Goal: Transaction & Acquisition: Purchase product/service

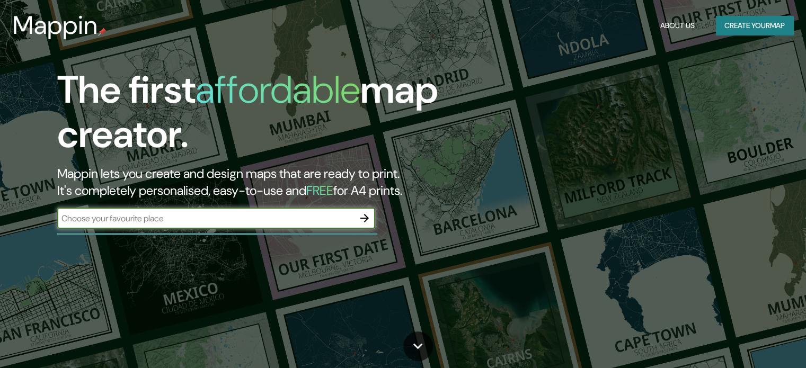
click at [253, 218] on input "text" at bounding box center [205, 219] width 297 height 12
type input "mito"
click at [367, 216] on icon "button" at bounding box center [364, 218] width 13 height 13
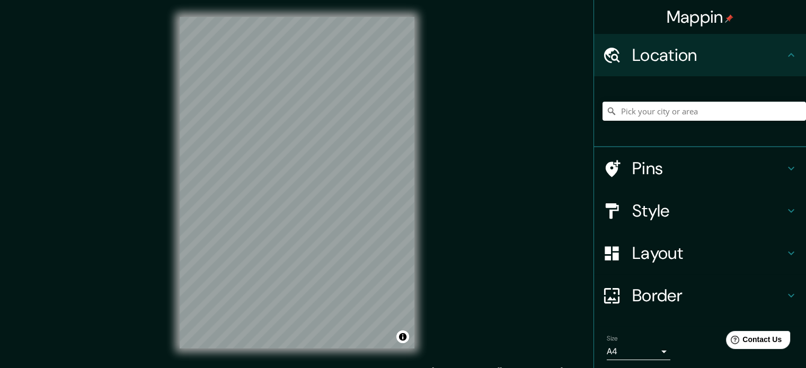
click at [768, 57] on h4 "Location" at bounding box center [708, 55] width 153 height 21
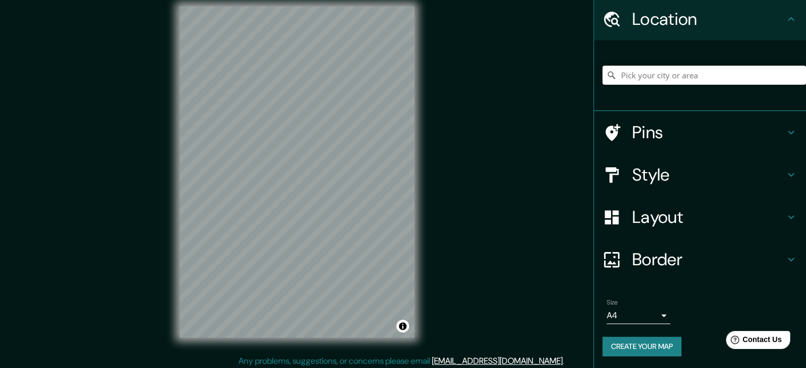
scroll to position [14, 0]
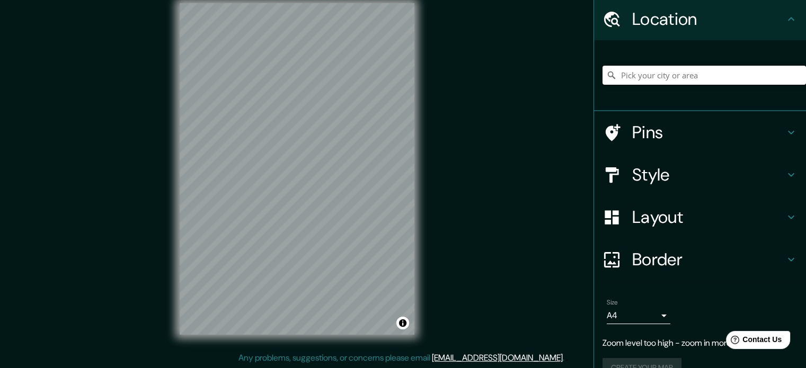
click at [660, 74] on input "Pick your city or area" at bounding box center [705, 75] width 204 height 19
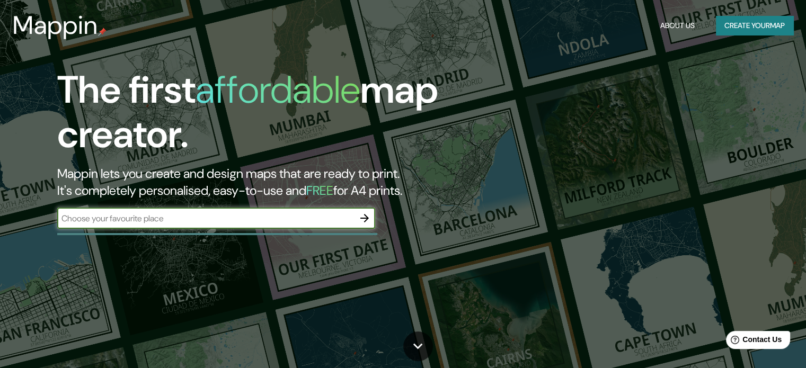
click at [209, 216] on input "text" at bounding box center [205, 219] width 297 height 12
click at [136, 223] on input "huancayo,,k" at bounding box center [205, 219] width 297 height 12
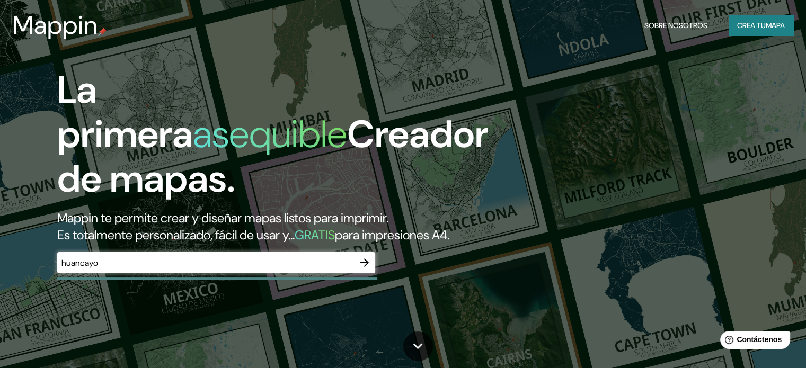
click at [549, 219] on div "La primera asequible Creador de mapas. Mappin te permite crear y diseñar mapas …" at bounding box center [403, 184] width 806 height 368
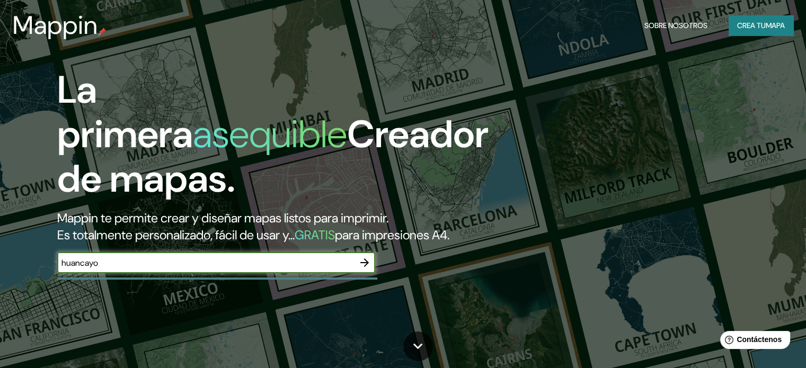
click at [274, 269] on input "huancayo" at bounding box center [205, 263] width 297 height 12
type input "h"
type input "huancayo"
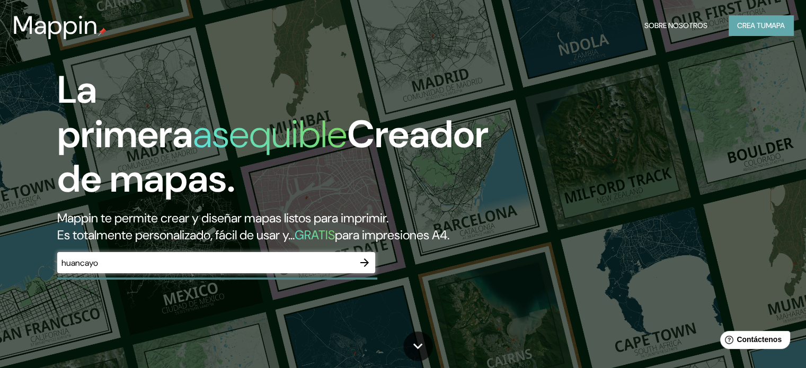
click at [753, 29] on font "Crea tu" at bounding box center [751, 26] width 29 height 10
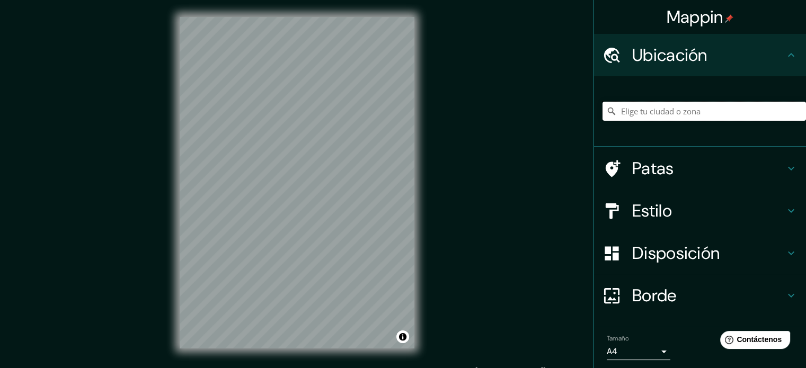
click at [658, 111] on input "Elige tu ciudad o zona" at bounding box center [705, 111] width 204 height 19
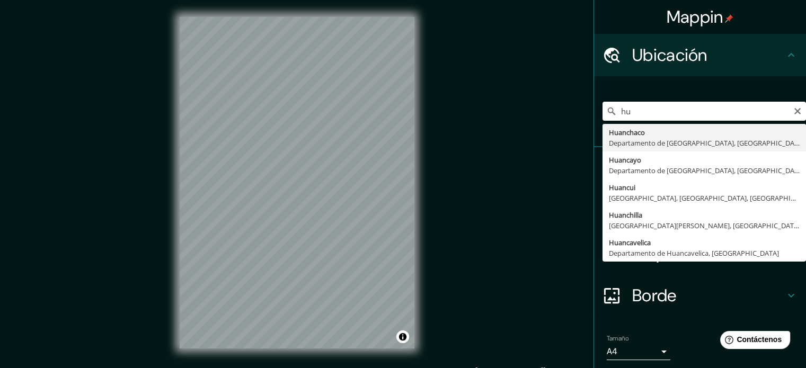
type input "h"
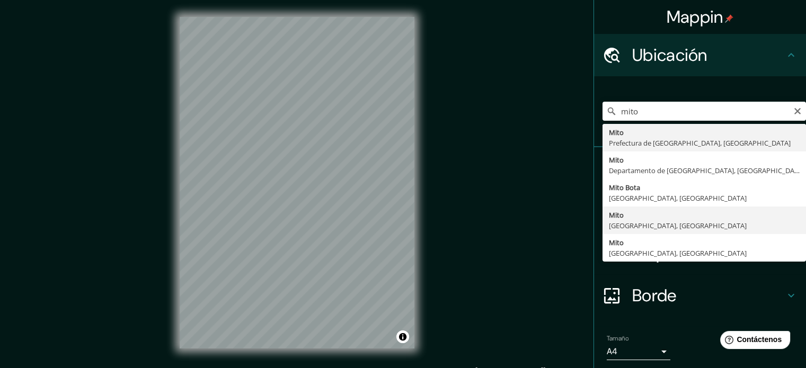
type input "Mito, Departamento de Junín, Perú"
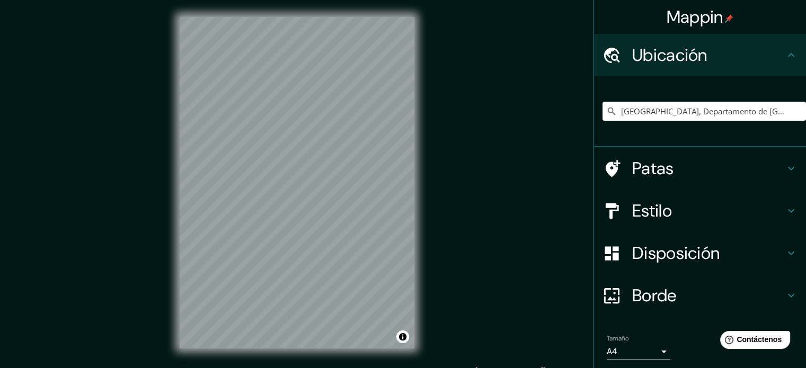
drag, startPoint x: 505, startPoint y: 11, endPoint x: 175, endPoint y: 58, distance: 333.0
click at [15, 126] on div "Mappin Ubicación Mito, Departamento de Junín, Perú Patas Estilo Disposición Bor…" at bounding box center [403, 191] width 806 height 383
click at [740, 160] on h4 "Patas" at bounding box center [708, 168] width 153 height 21
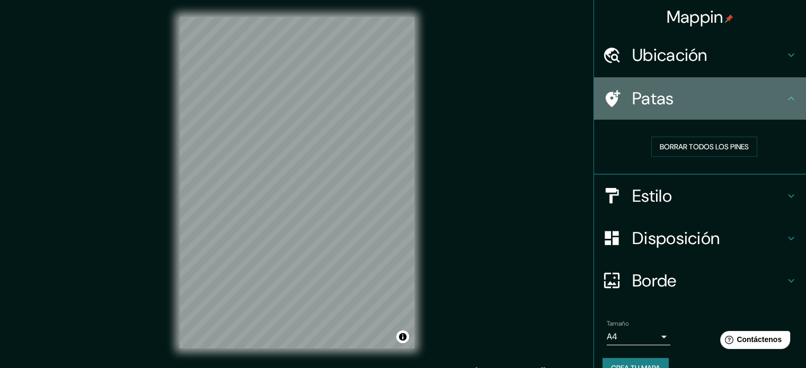
click at [785, 103] on icon at bounding box center [791, 98] width 13 height 13
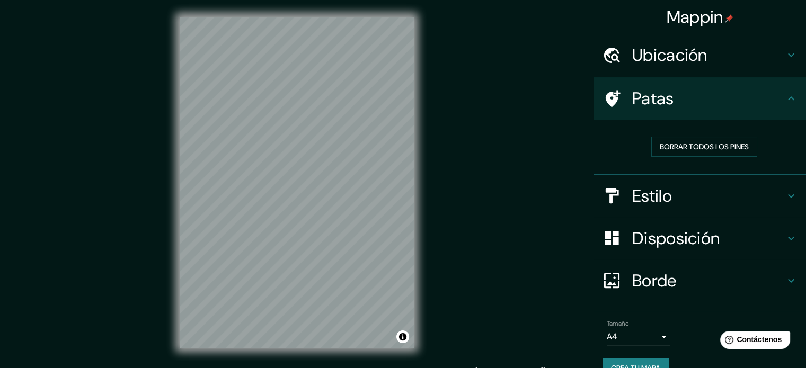
click at [765, 274] on h4 "Borde" at bounding box center [708, 280] width 153 height 21
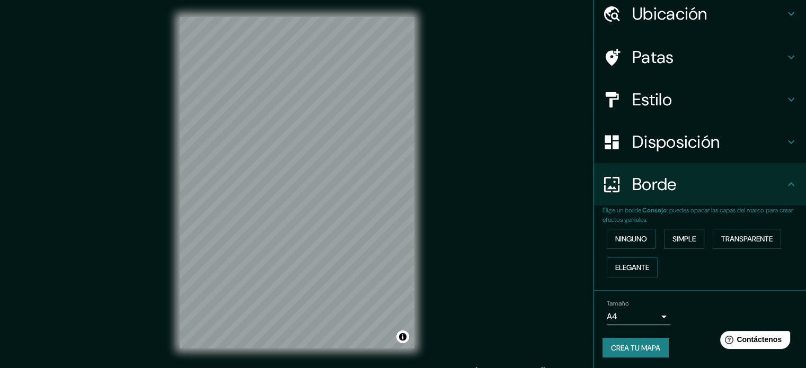
scroll to position [42, 0]
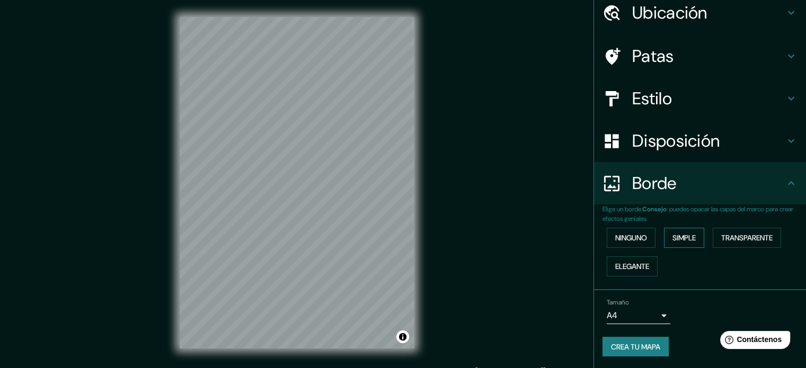
click at [686, 236] on font "Simple" at bounding box center [684, 238] width 23 height 10
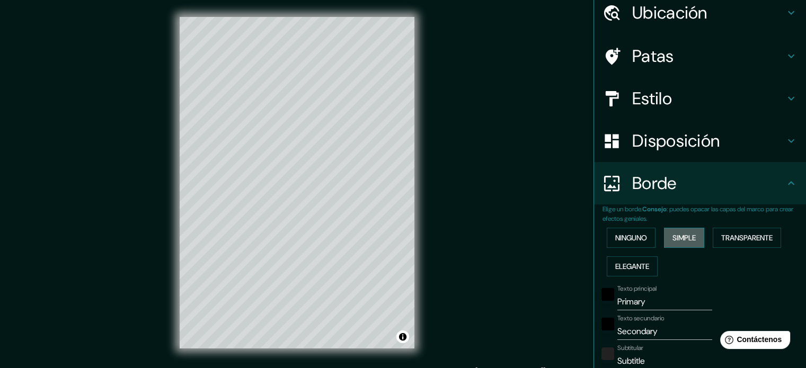
click at [685, 236] on font "Simple" at bounding box center [684, 238] width 23 height 10
type input "177"
type input "35"
click at [625, 236] on font "Ninguno" at bounding box center [631, 238] width 32 height 10
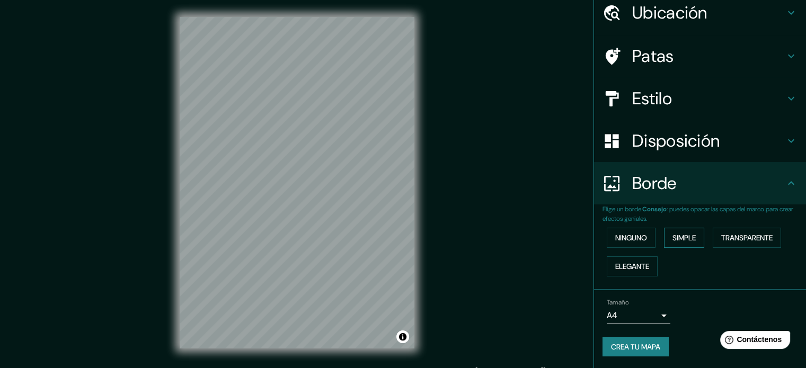
scroll to position [14, 0]
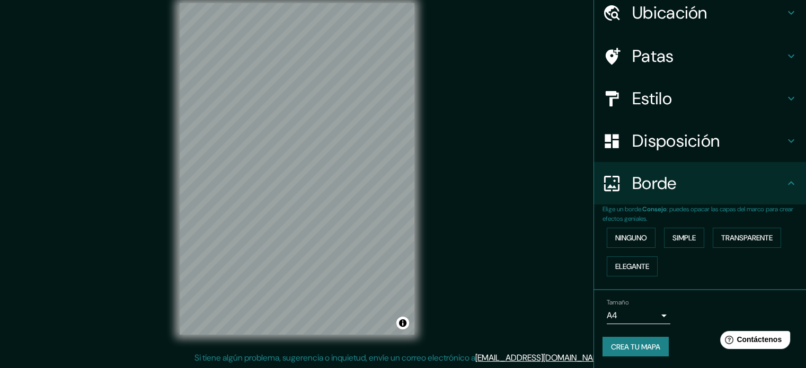
click at [655, 320] on body "Mappin Ubicación Mito, Departamento de Junín, Perú Patas Estilo Disposición Bor…" at bounding box center [403, 170] width 806 height 368
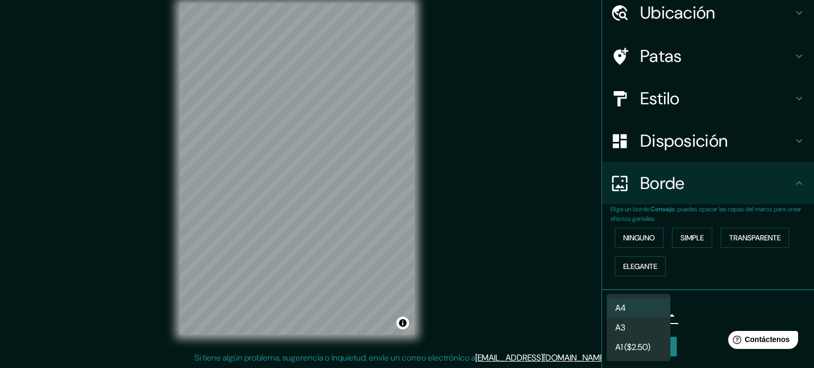
click at [646, 324] on li "A3" at bounding box center [639, 328] width 64 height 20
type input "a4"
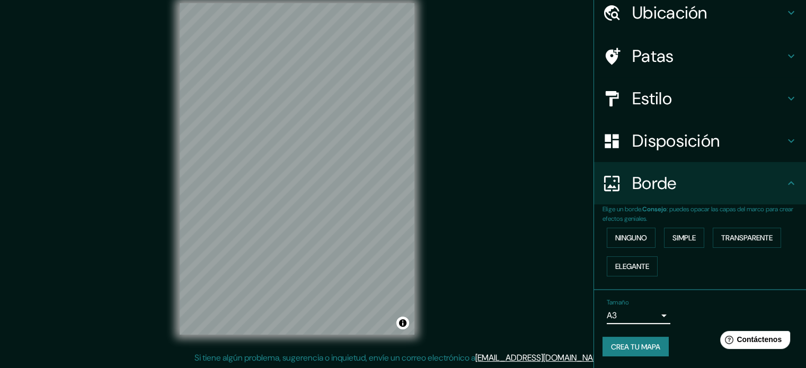
click at [636, 342] on font "Crea tu mapa" at bounding box center [635, 347] width 49 height 10
click at [743, 95] on h4 "Estilo" at bounding box center [708, 98] width 153 height 21
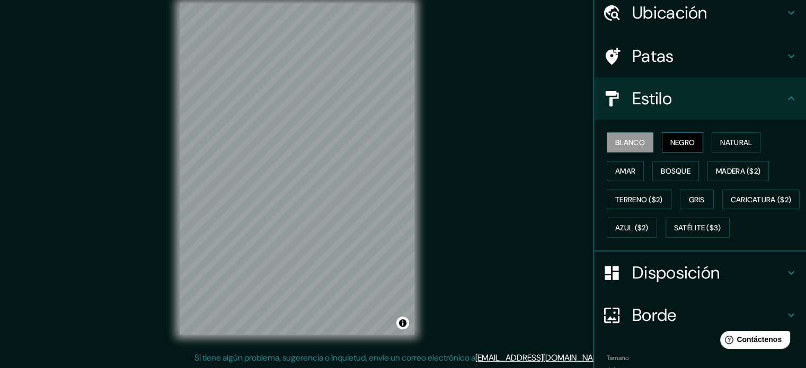
click at [681, 138] on font "Negro" at bounding box center [683, 143] width 25 height 10
click at [751, 137] on button "Natural" at bounding box center [736, 143] width 49 height 20
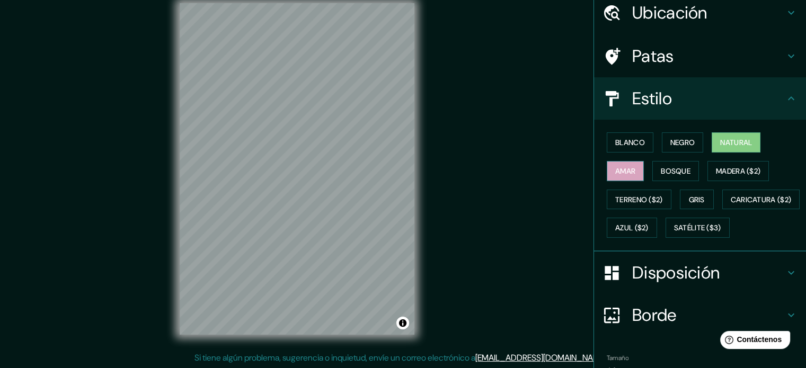
click at [630, 169] on button "Amar" at bounding box center [625, 171] width 37 height 20
click at [687, 170] on button "Bosque" at bounding box center [676, 171] width 47 height 20
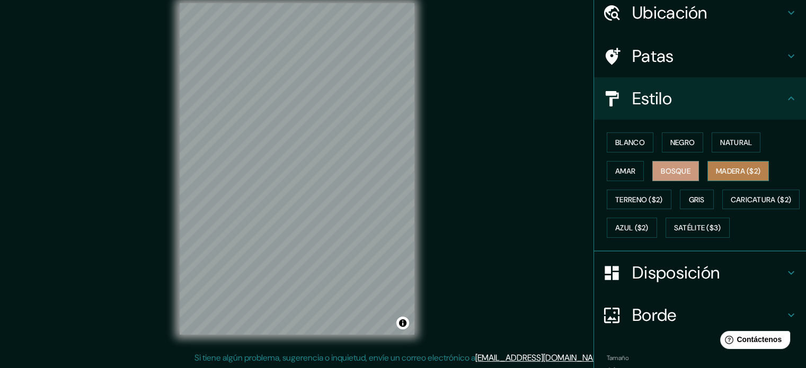
click at [721, 170] on font "Madera ($2)" at bounding box center [738, 171] width 45 height 10
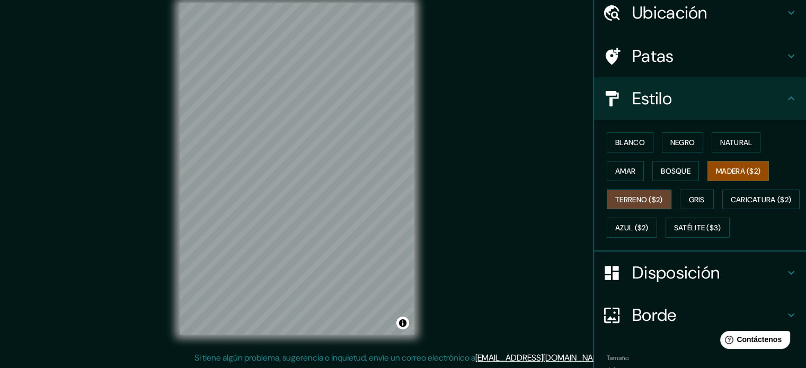
click at [626, 196] on font "Terreno ($2)" at bounding box center [639, 200] width 48 height 10
click at [689, 195] on font "Gris" at bounding box center [697, 200] width 16 height 10
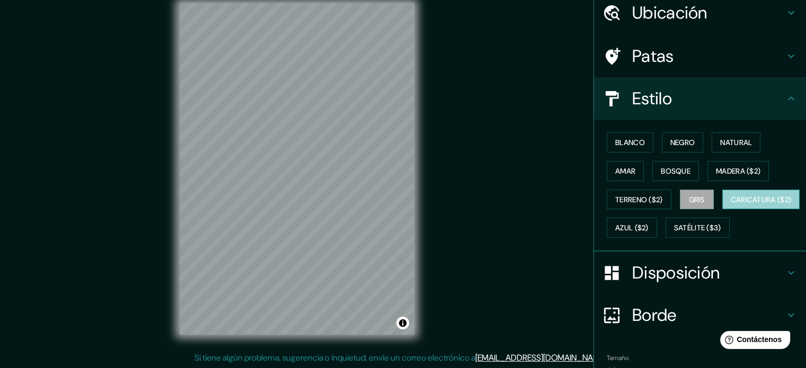
click at [731, 205] on font "Caricatura ($2)" at bounding box center [761, 200] width 61 height 10
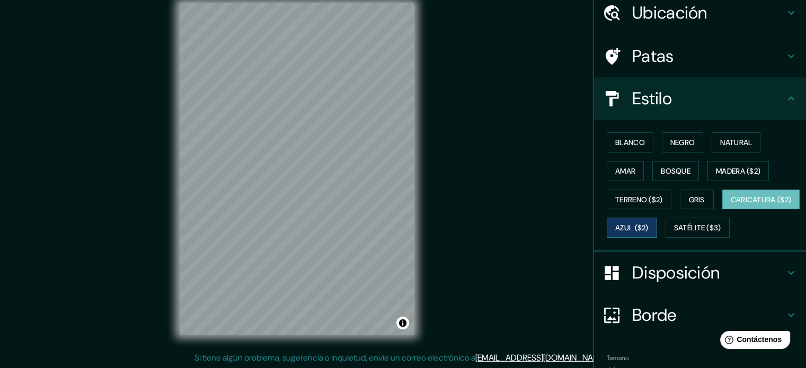
click at [649, 224] on font "Azul ($2)" at bounding box center [631, 229] width 33 height 10
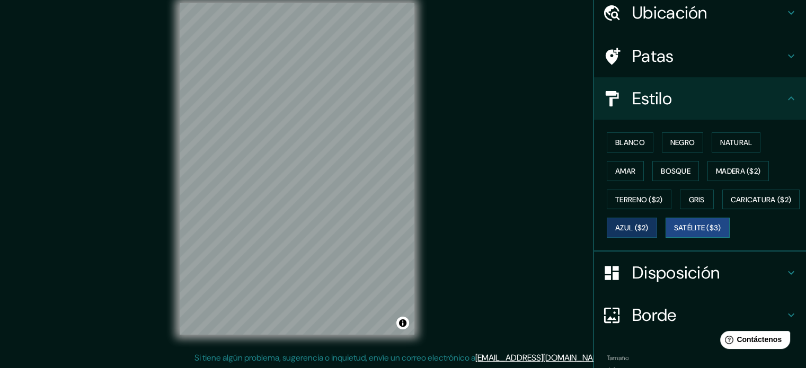
click at [674, 233] on font "Satélite ($3)" at bounding box center [697, 229] width 47 height 10
click at [733, 139] on font "Natural" at bounding box center [736, 143] width 32 height 10
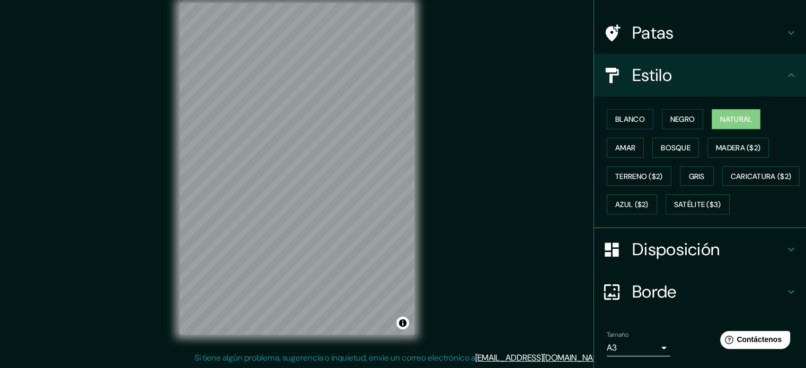
scroll to position [125, 0]
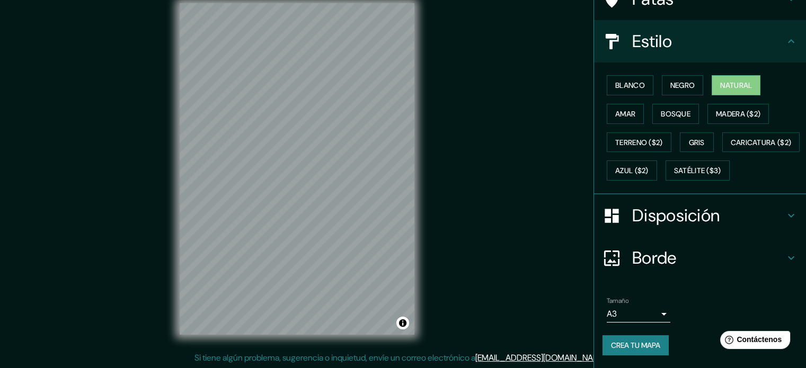
click at [654, 254] on font "Borde" at bounding box center [654, 258] width 45 height 22
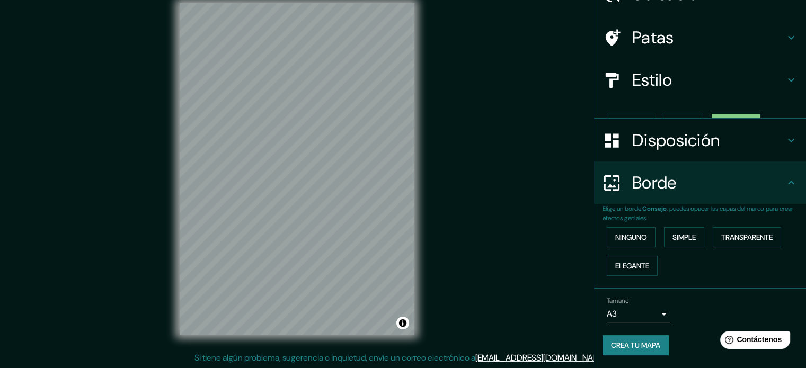
scroll to position [42, 0]
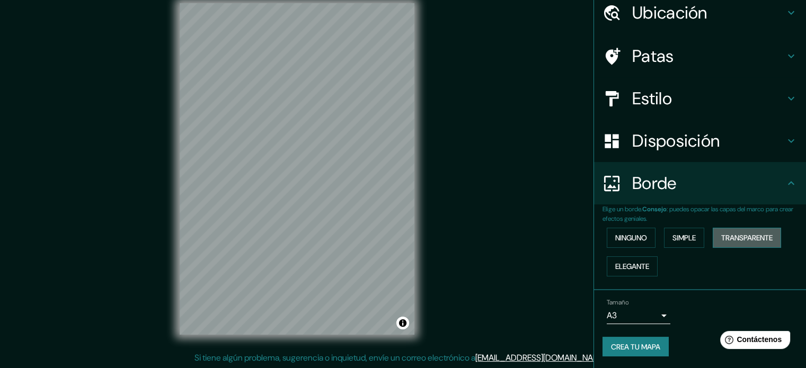
click at [743, 233] on font "Transparente" at bounding box center [746, 238] width 51 height 10
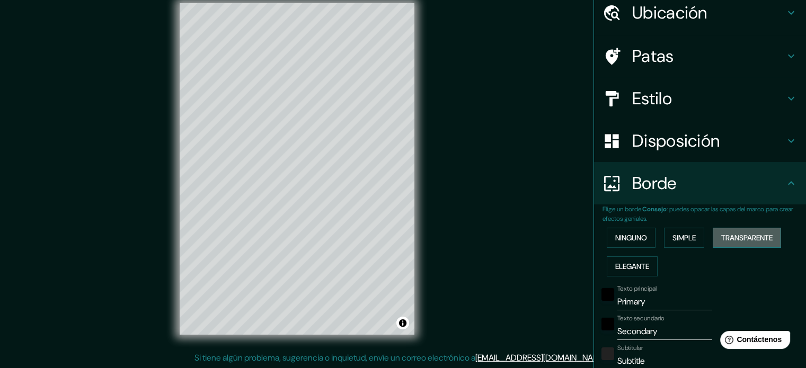
click at [743, 233] on font "Transparente" at bounding box center [746, 238] width 51 height 10
type input "213"
type input "35"
click at [617, 265] on font "Elegante" at bounding box center [632, 267] width 34 height 10
click at [622, 241] on font "Ninguno" at bounding box center [631, 238] width 32 height 10
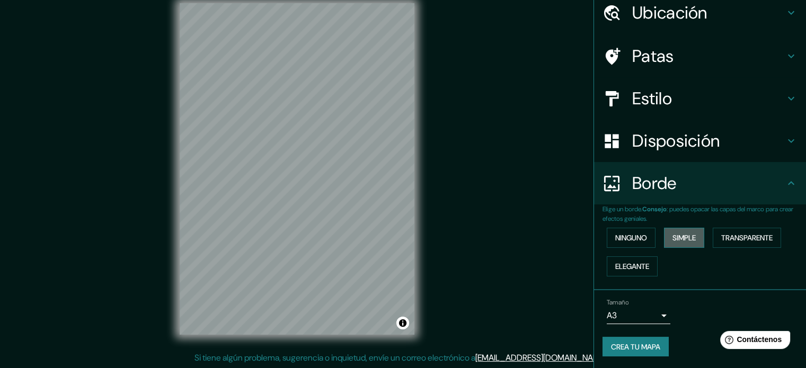
click at [683, 241] on font "Simple" at bounding box center [684, 238] width 23 height 10
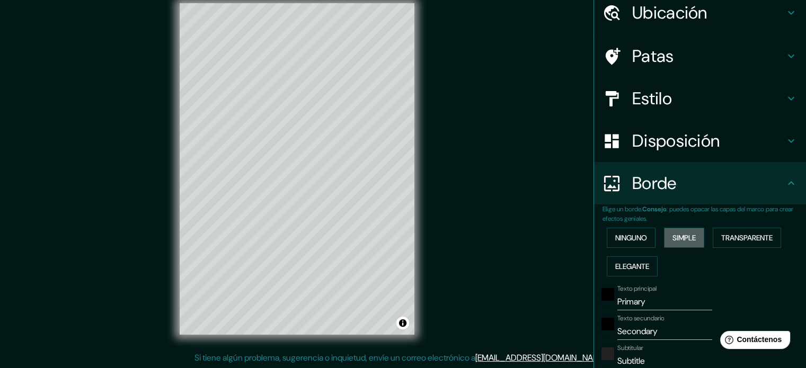
drag, startPoint x: 684, startPoint y: 241, endPoint x: 653, endPoint y: 241, distance: 30.7
click at [684, 241] on font "Simple" at bounding box center [684, 238] width 23 height 10
type input "177"
type input "35"
click at [635, 241] on font "Ninguno" at bounding box center [631, 238] width 32 height 10
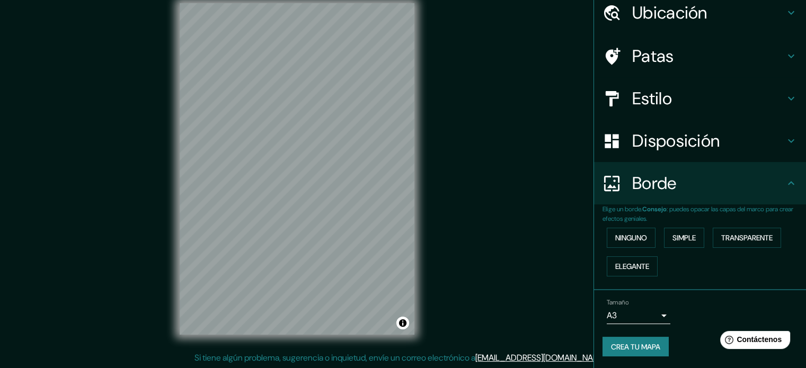
click at [767, 187] on h4 "Borde" at bounding box center [708, 183] width 153 height 21
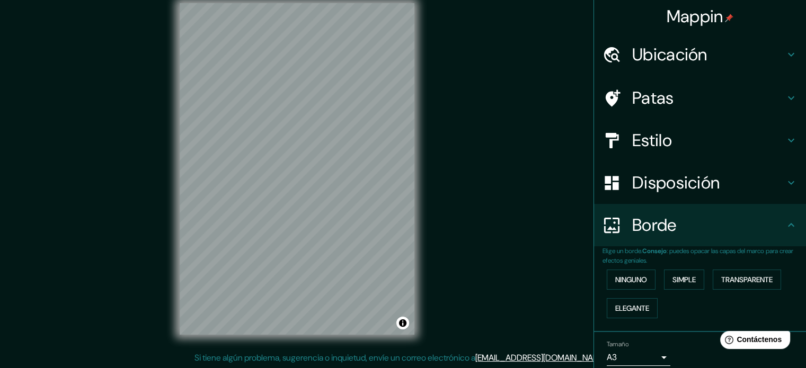
scroll to position [0, 0]
click at [740, 175] on h4 "Disposición" at bounding box center [708, 183] width 153 height 21
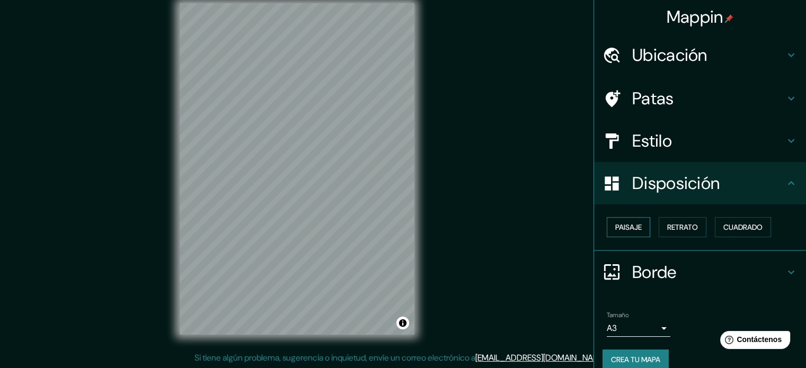
click at [621, 222] on font "Paisaje" at bounding box center [628, 228] width 27 height 14
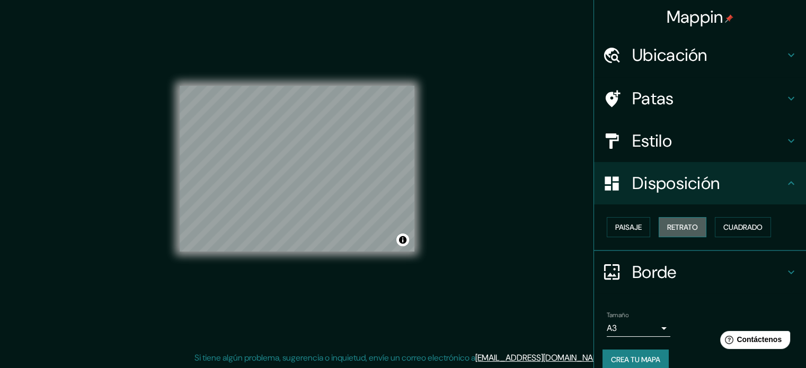
click at [674, 230] on font "Retrato" at bounding box center [682, 228] width 31 height 10
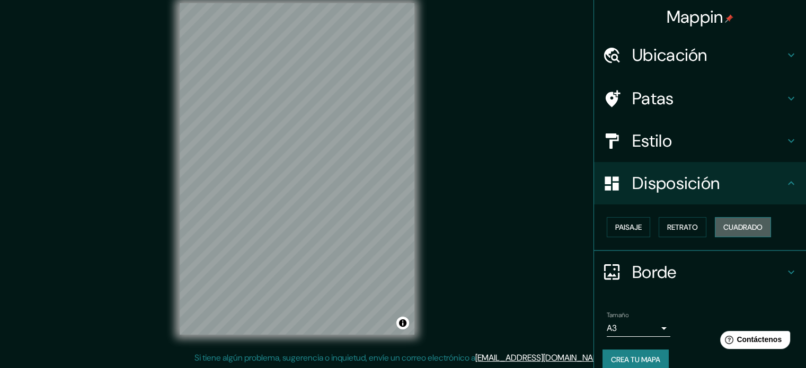
click at [741, 223] on font "Cuadrado" at bounding box center [743, 228] width 39 height 10
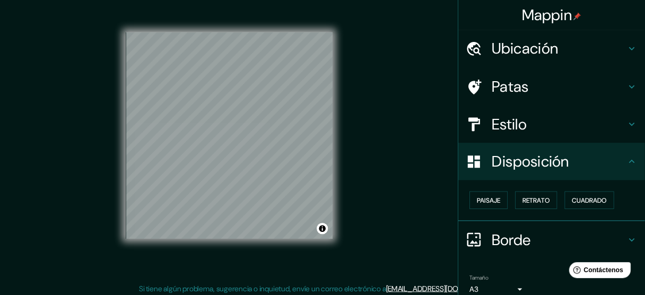
scroll to position [14, 0]
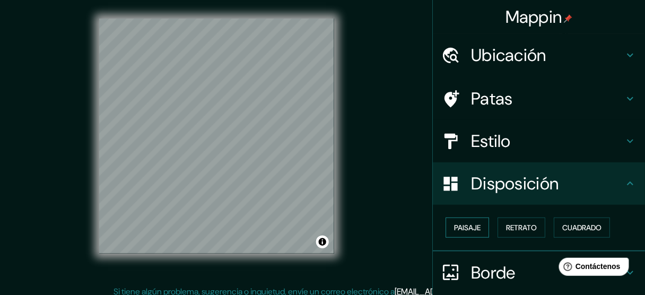
click at [466, 230] on font "Paisaje" at bounding box center [467, 228] width 27 height 10
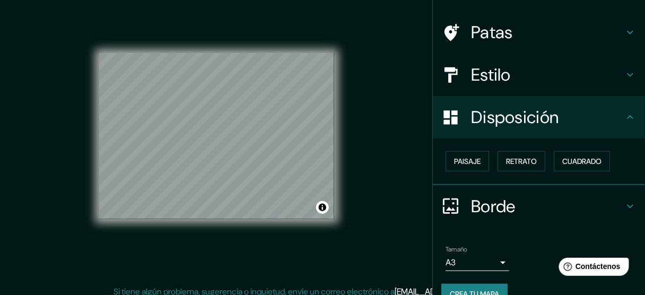
scroll to position [86, 0]
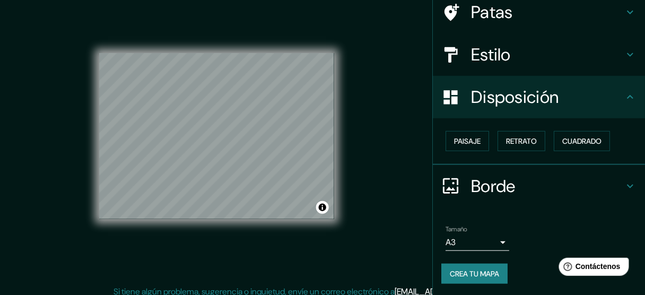
click at [457, 269] on font "Crea tu mapa" at bounding box center [474, 274] width 49 height 10
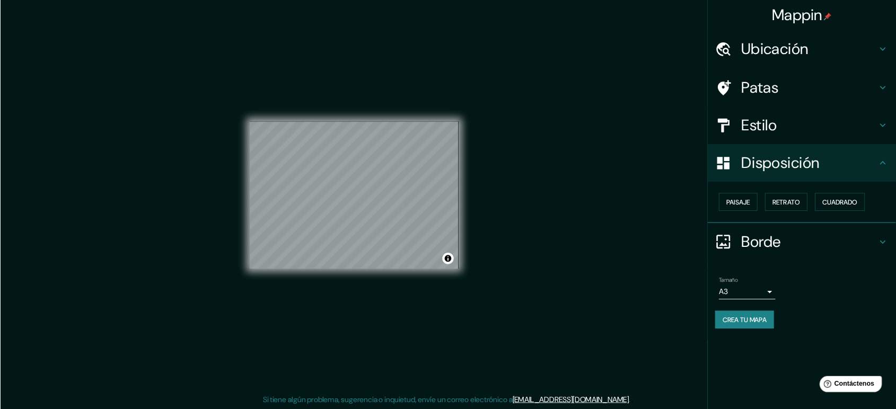
scroll to position [0, 0]
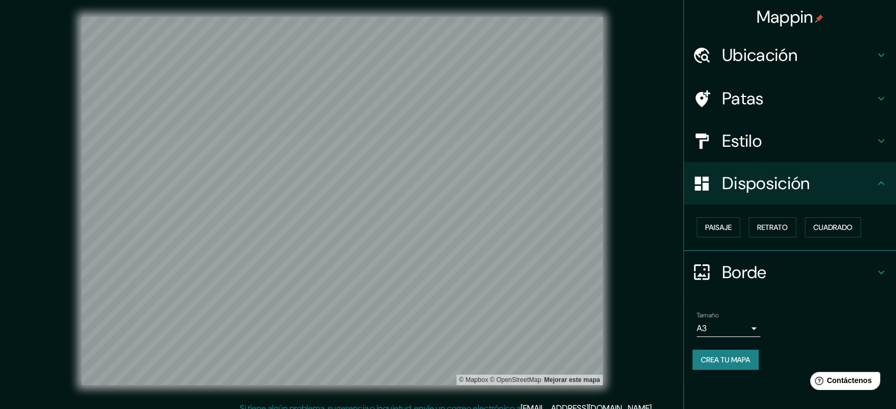
click at [785, 35] on div "Ubicación" at bounding box center [790, 55] width 212 height 42
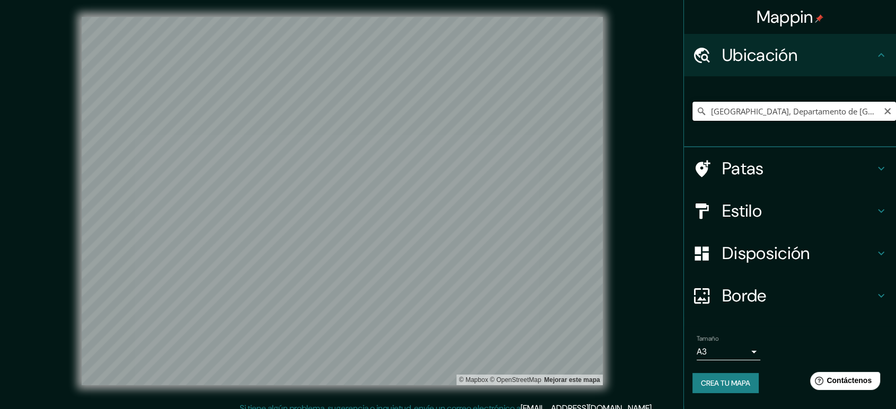
click at [806, 105] on input "[GEOGRAPHIC_DATA], Departamento de [GEOGRAPHIC_DATA], [GEOGRAPHIC_DATA]" at bounding box center [794, 111] width 204 height 19
drag, startPoint x: 847, startPoint y: 113, endPoint x: 732, endPoint y: 112, distance: 115.0
click at [725, 118] on input "[GEOGRAPHIC_DATA], Departamento de [GEOGRAPHIC_DATA], [GEOGRAPHIC_DATA]" at bounding box center [794, 111] width 204 height 19
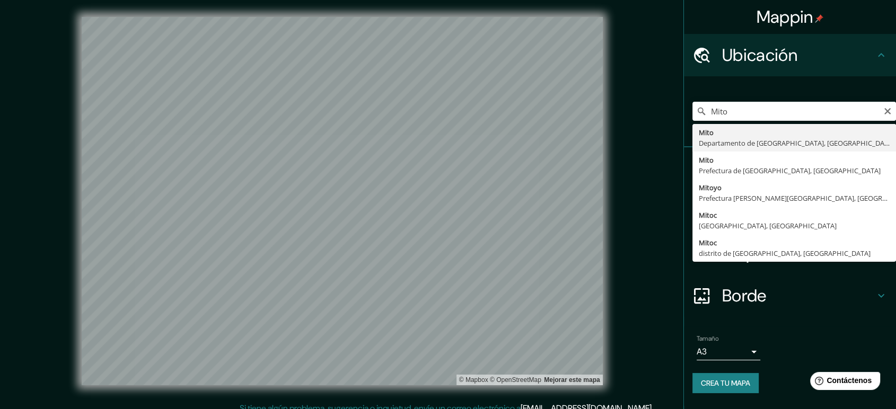
type input "[GEOGRAPHIC_DATA], Departamento de [GEOGRAPHIC_DATA], [GEOGRAPHIC_DATA]"
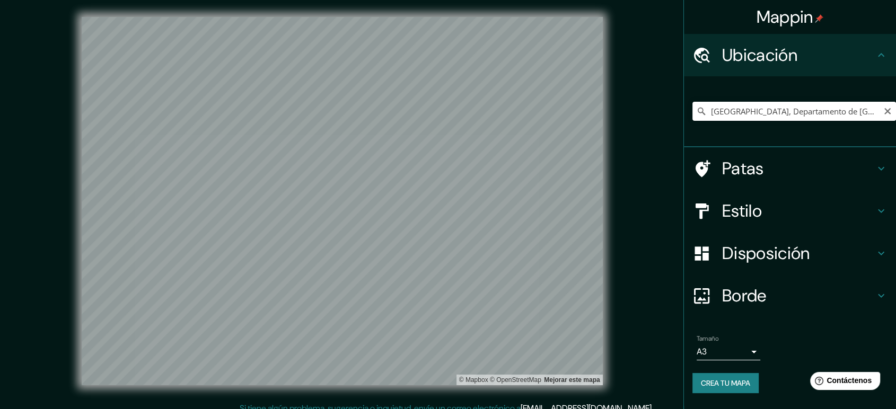
click at [730, 368] on font "Crea tu mapa" at bounding box center [725, 384] width 49 height 10
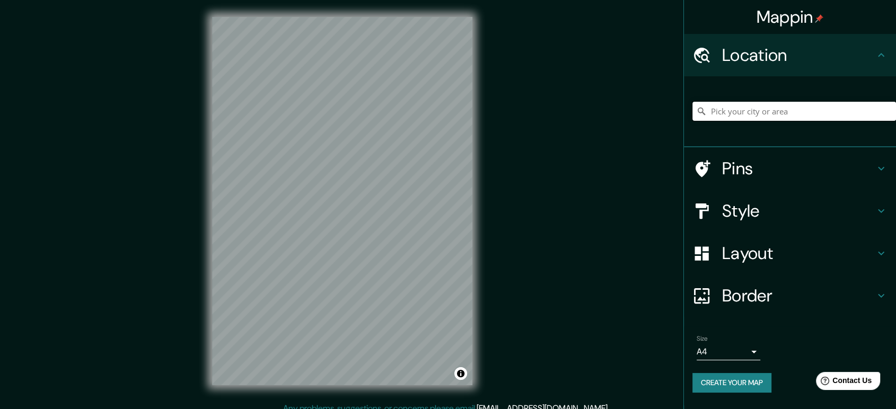
click at [729, 111] on input "Pick your city or area" at bounding box center [794, 111] width 204 height 19
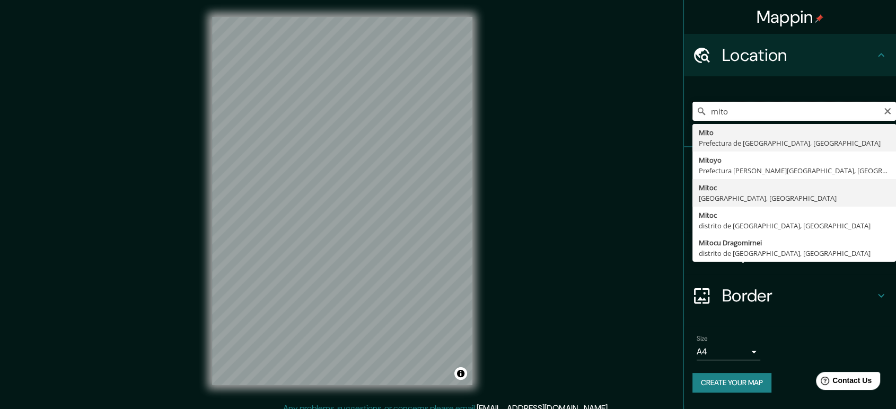
scroll to position [10, 0]
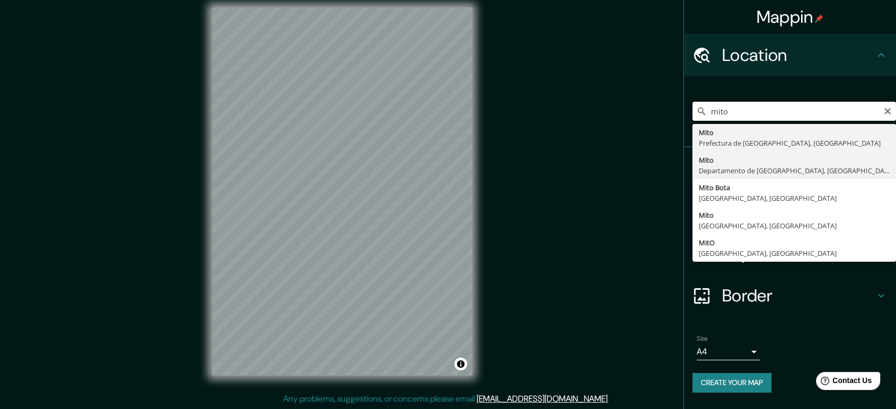
type input "[GEOGRAPHIC_DATA], Departamento de [GEOGRAPHIC_DATA], [GEOGRAPHIC_DATA]"
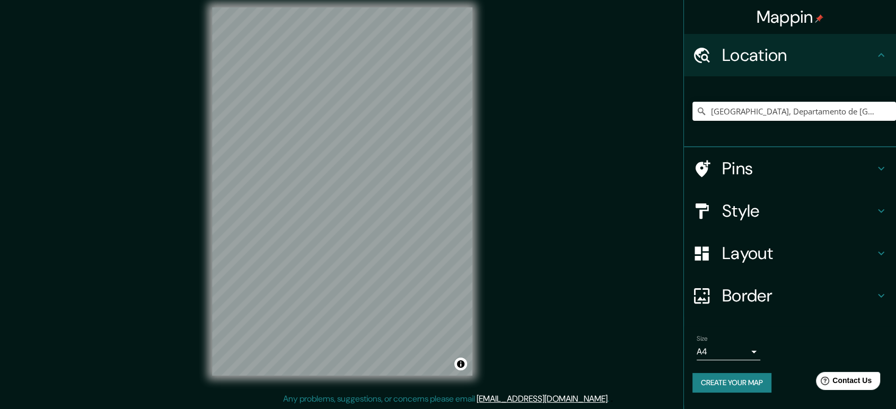
click at [738, 209] on h4 "Style" at bounding box center [798, 210] width 153 height 21
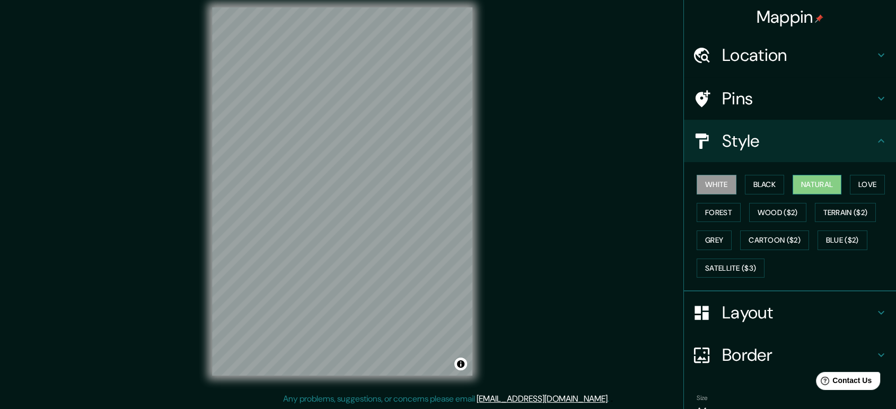
click at [825, 183] on button "Natural" at bounding box center [817, 185] width 49 height 20
click at [790, 312] on h4 "Layout" at bounding box center [798, 312] width 153 height 21
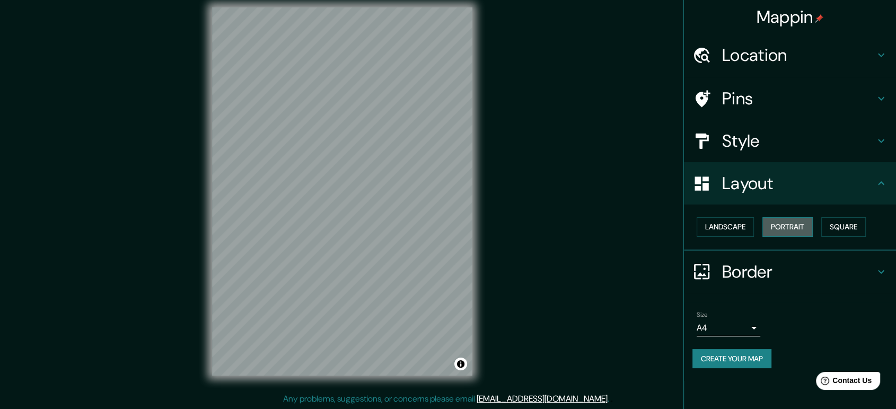
click at [791, 228] on button "Portrait" at bounding box center [787, 227] width 50 height 20
click at [782, 224] on button "Portrait" at bounding box center [787, 227] width 50 height 20
click at [737, 224] on button "Landscape" at bounding box center [725, 227] width 57 height 20
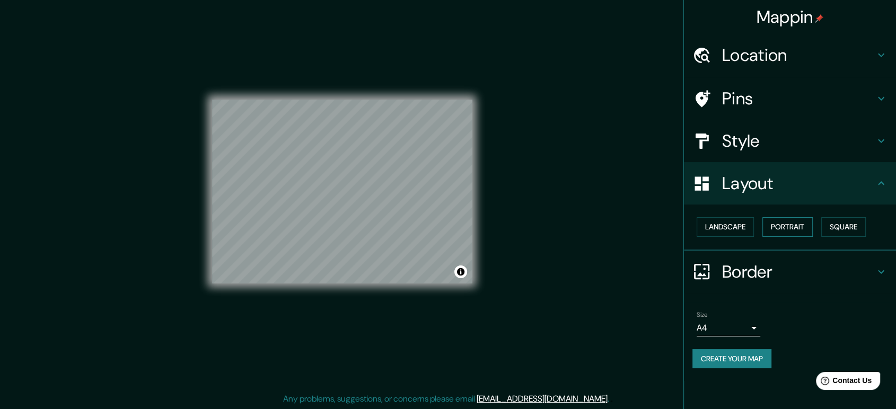
click at [779, 224] on button "Portrait" at bounding box center [787, 227] width 50 height 20
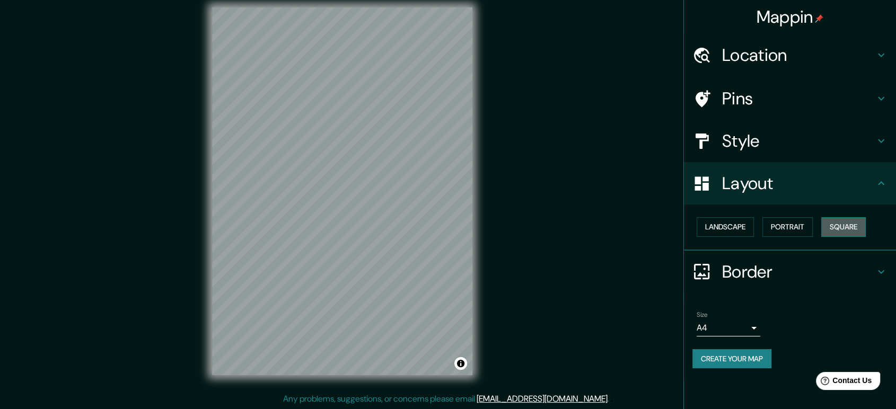
click at [838, 219] on button "Square" at bounding box center [843, 227] width 45 height 20
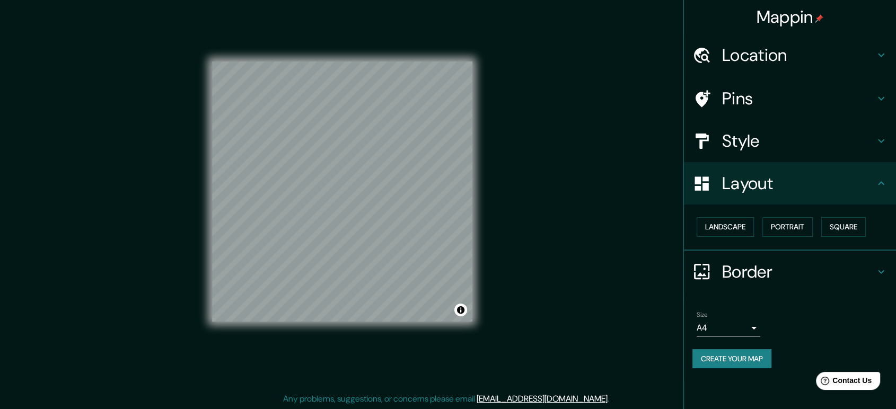
click at [832, 148] on h4 "Style" at bounding box center [798, 140] width 153 height 21
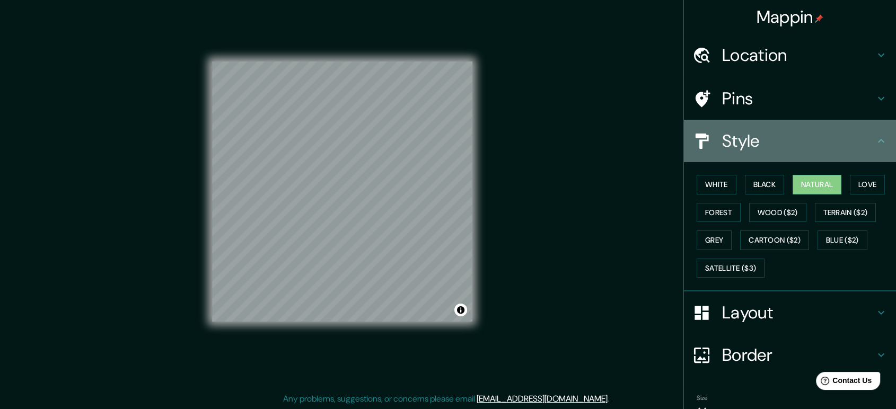
click at [832, 148] on h4 "Style" at bounding box center [798, 140] width 153 height 21
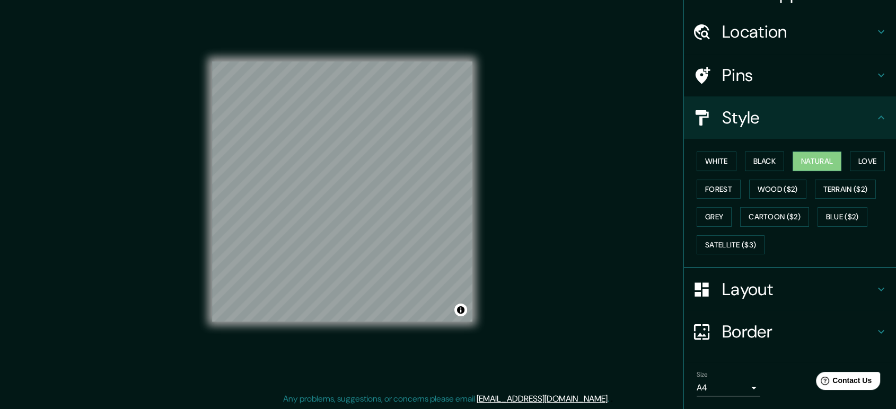
scroll to position [54, 0]
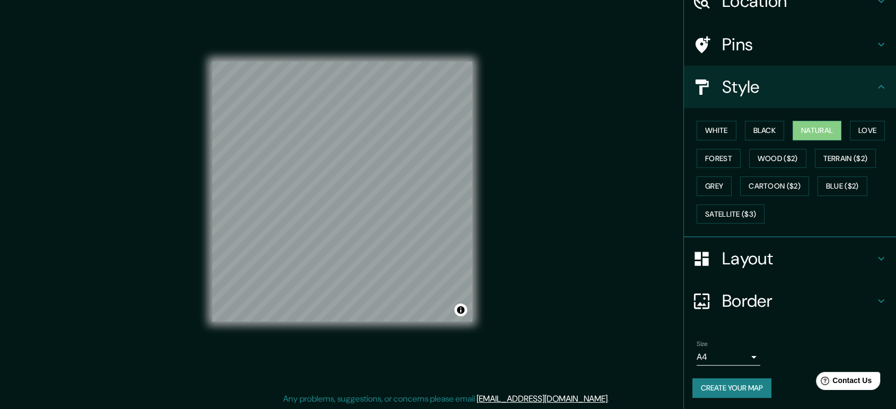
click at [717, 385] on button "Create your map" at bounding box center [731, 389] width 79 height 20
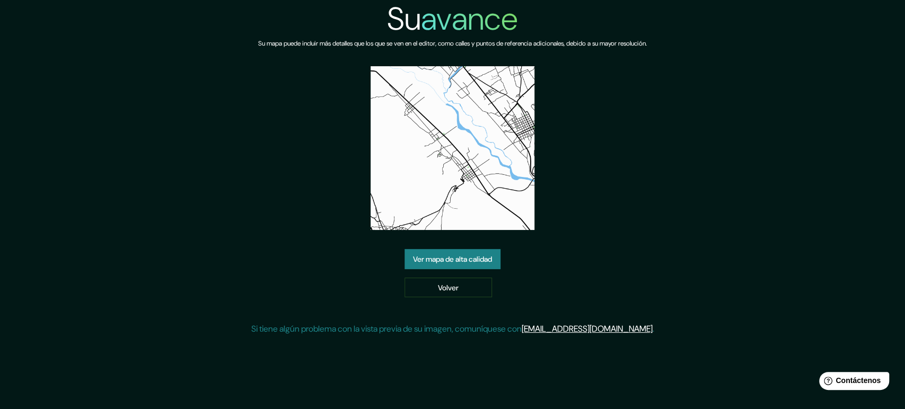
click at [670, 159] on div "Su avance Su mapa puede incluir más detalles que los que se ven en el editor, c…" at bounding box center [452, 172] width 905 height 344
click at [479, 253] on font "Ver mapa de alta calidad" at bounding box center [452, 259] width 79 height 14
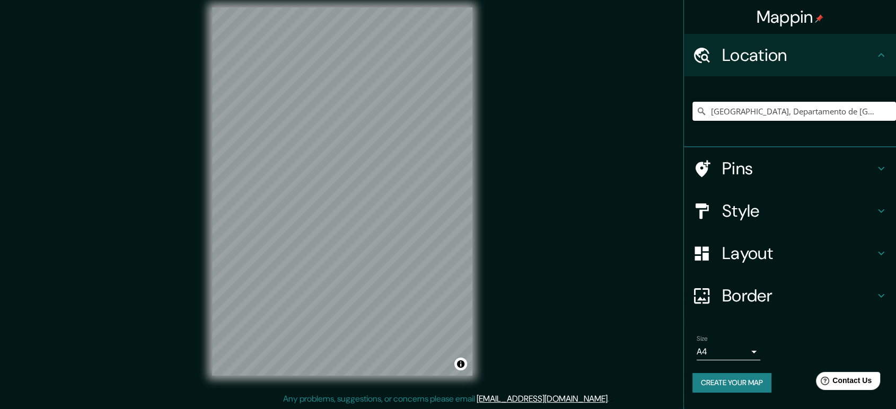
click at [725, 111] on input "Mito, Departamento de Junín, Perú" at bounding box center [794, 111] width 204 height 19
click at [851, 109] on input "Mito, Departamento de Junín, Perú" at bounding box center [794, 111] width 204 height 19
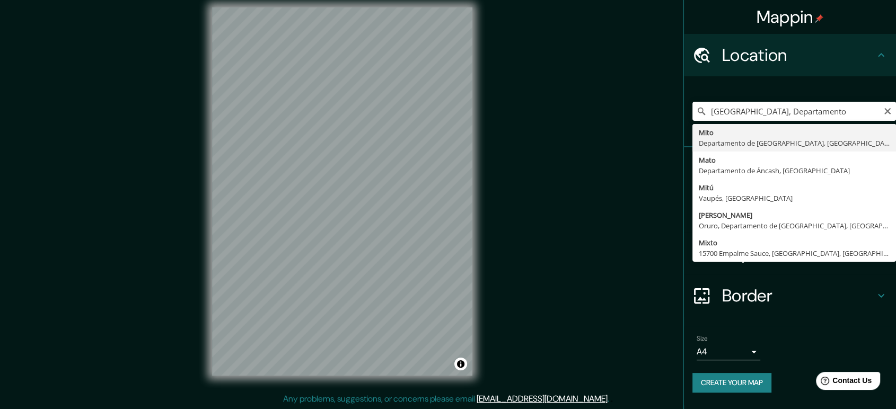
type input "[GEOGRAPHIC_DATA], Departamento de [GEOGRAPHIC_DATA], [GEOGRAPHIC_DATA]"
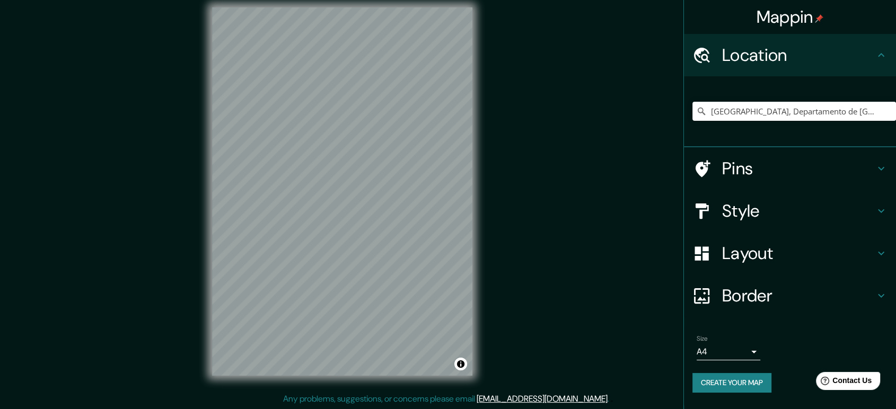
click at [810, 296] on h4 "Border" at bounding box center [798, 295] width 153 height 21
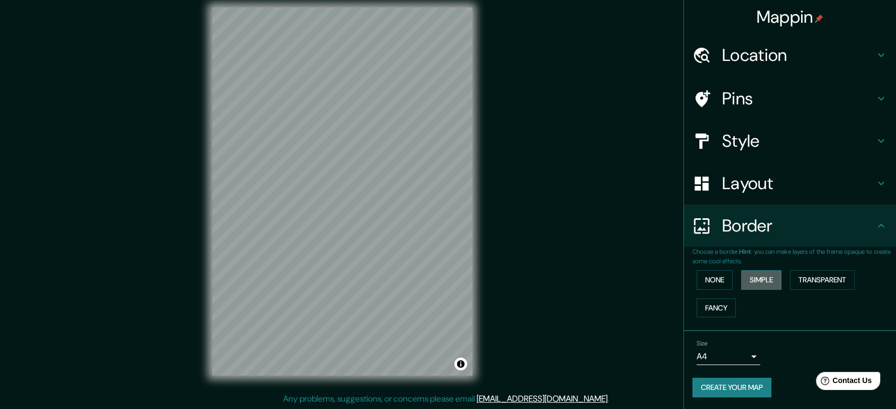
click at [776, 279] on button "Simple" at bounding box center [761, 280] width 40 height 20
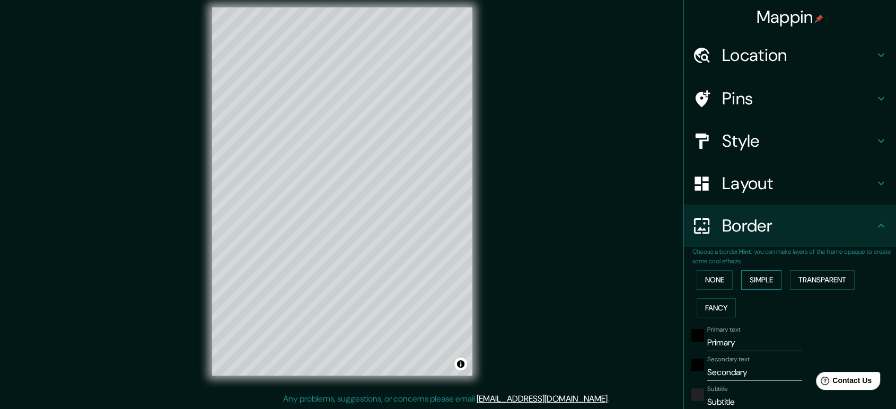
click at [776, 279] on div "None Simple Transparent Fancy" at bounding box center [794, 294] width 204 height 56
click at [725, 276] on button "None" at bounding box center [715, 280] width 36 height 20
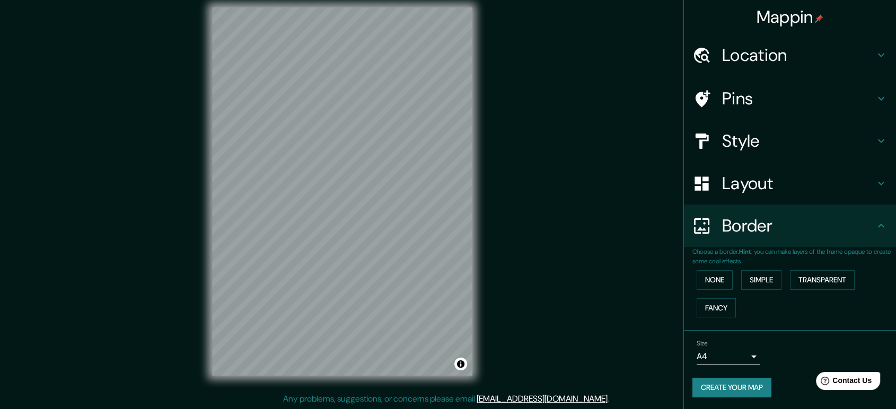
click at [799, 197] on div "Layout" at bounding box center [790, 183] width 212 height 42
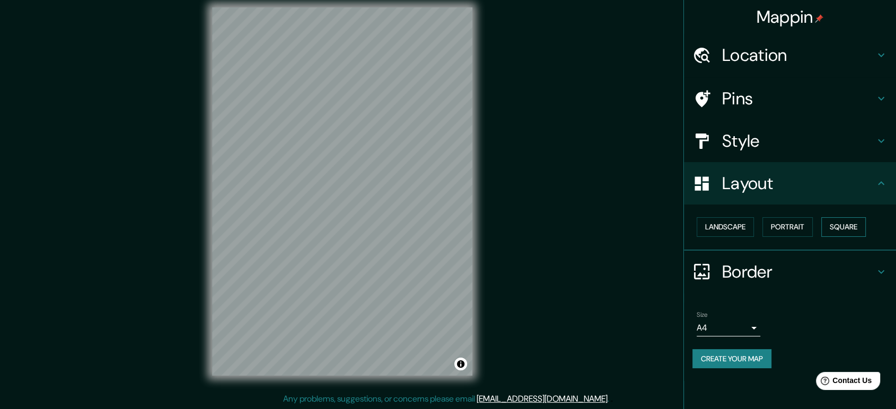
click at [828, 221] on button "Square" at bounding box center [843, 227] width 45 height 20
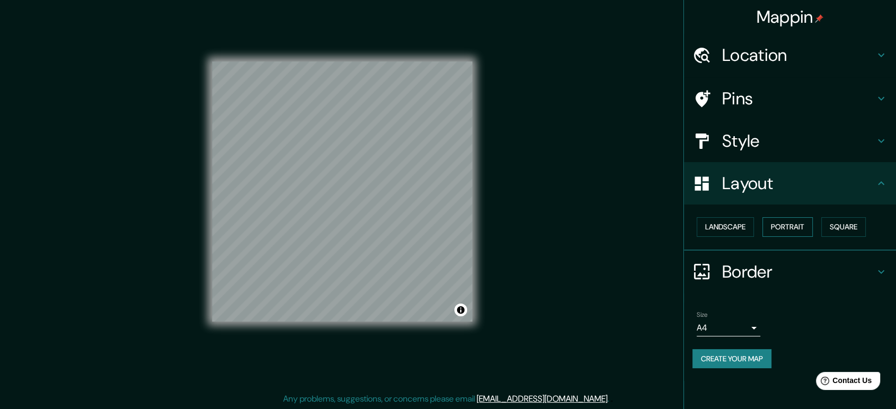
click at [796, 221] on button "Portrait" at bounding box center [787, 227] width 50 height 20
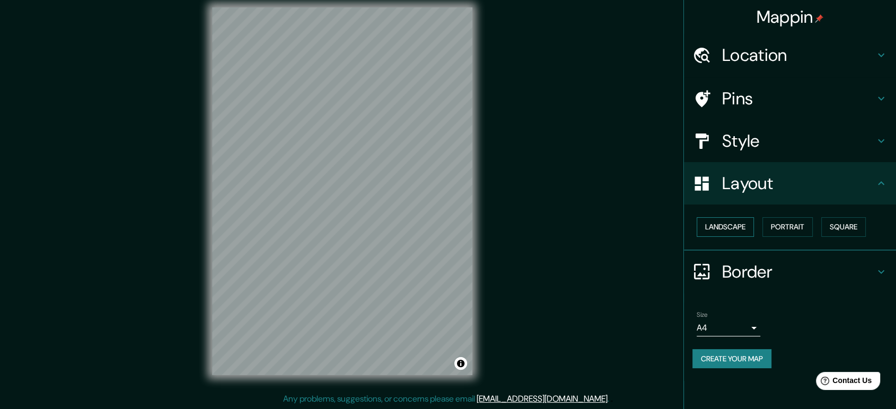
click at [727, 218] on button "Landscape" at bounding box center [725, 227] width 57 height 20
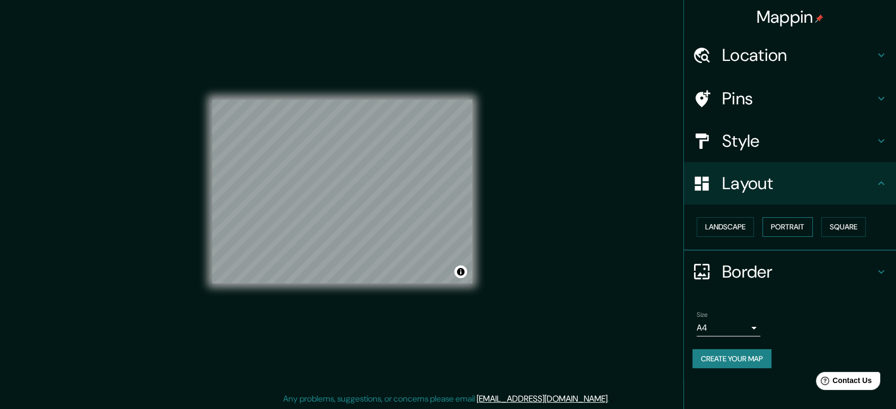
click at [813, 225] on button "Portrait" at bounding box center [787, 227] width 50 height 20
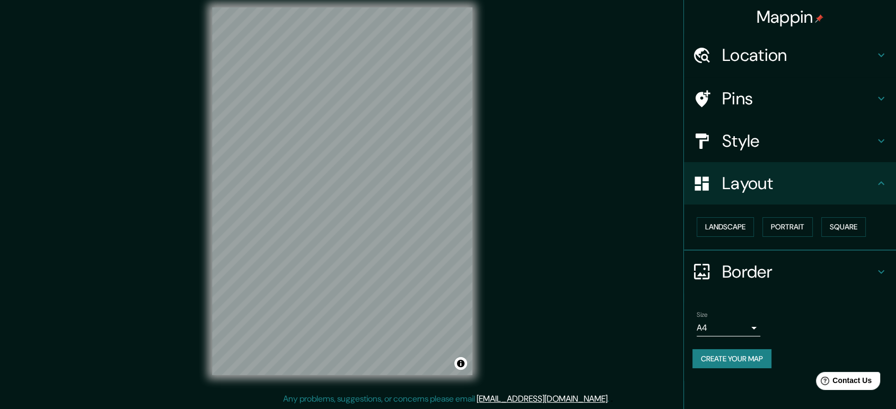
click at [845, 149] on h4 "Style" at bounding box center [798, 140] width 153 height 21
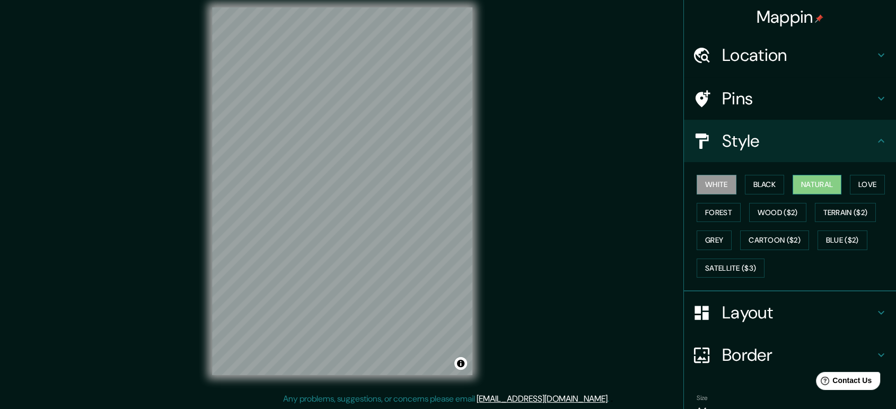
click at [821, 186] on button "Natural" at bounding box center [817, 185] width 49 height 20
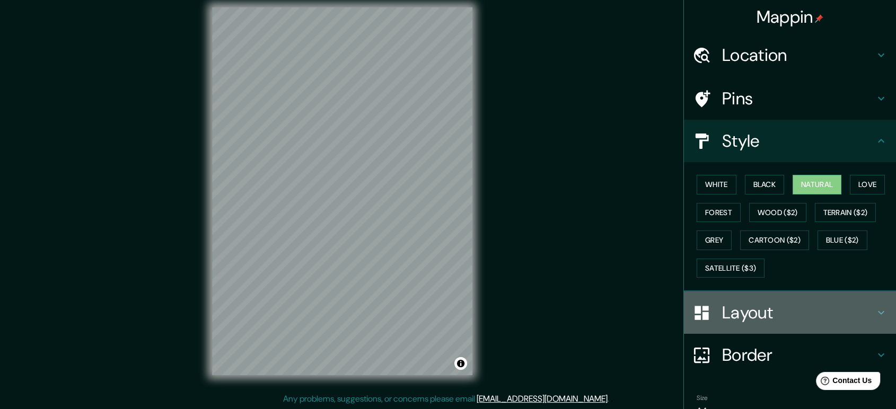
click at [777, 311] on h4 "Layout" at bounding box center [798, 312] width 153 height 21
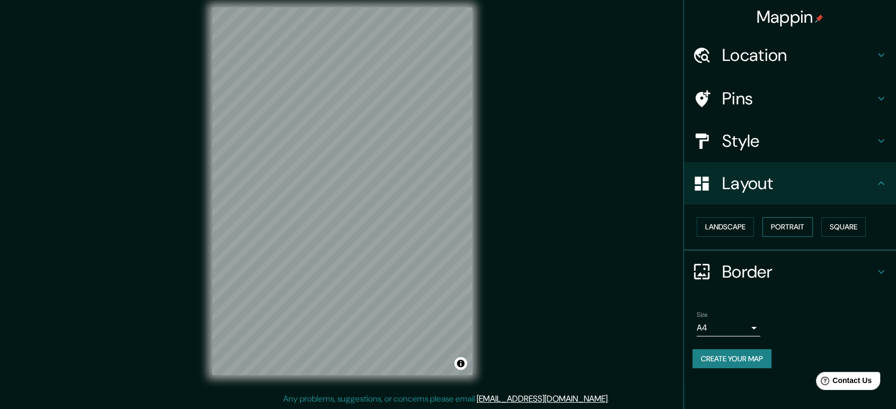
click at [807, 230] on button "Portrait" at bounding box center [787, 227] width 50 height 20
click at [806, 230] on button "Portrait" at bounding box center [787, 227] width 50 height 20
click at [795, 228] on button "Portrait" at bounding box center [787, 227] width 50 height 20
click at [732, 225] on button "Landscape" at bounding box center [725, 227] width 57 height 20
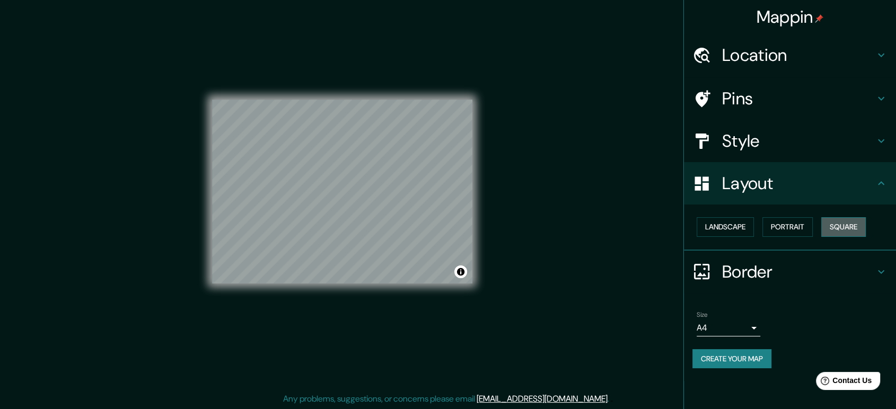
click at [842, 224] on button "Square" at bounding box center [843, 227] width 45 height 20
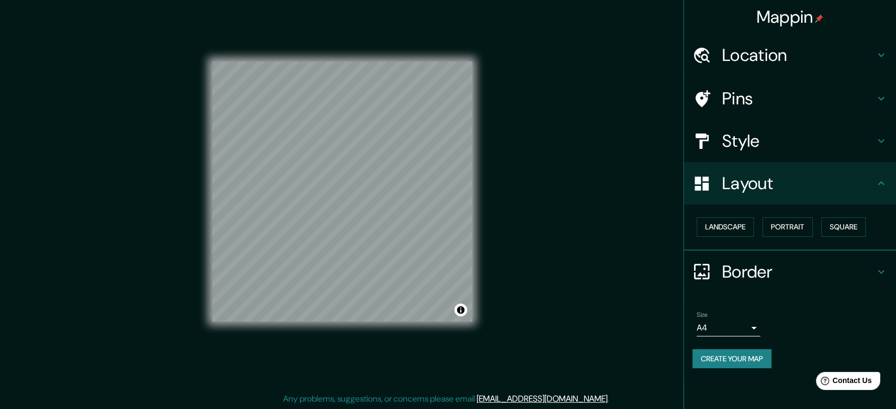
click at [828, 58] on h4 "Location" at bounding box center [798, 55] width 153 height 21
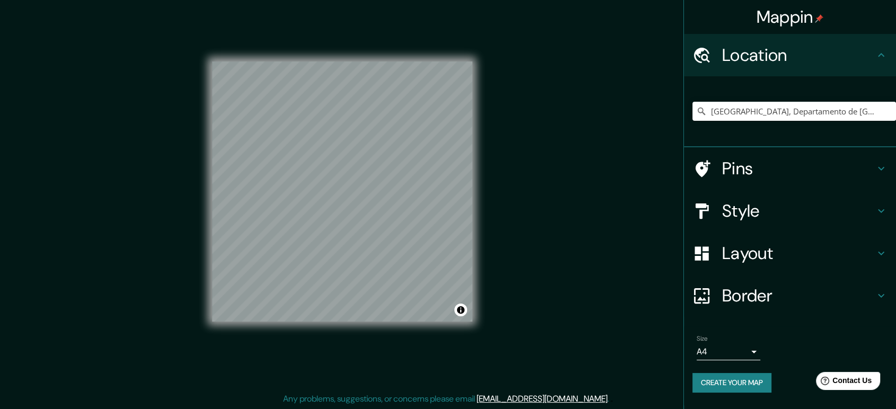
click at [828, 58] on h4 "Location" at bounding box center [798, 55] width 153 height 21
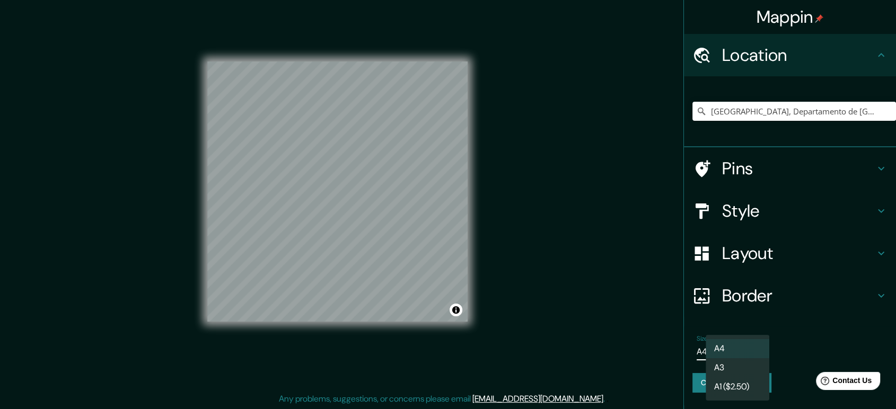
click at [746, 355] on body "Mappin Location Mito, Departamento de Junín, Perú Pins Style Layout Border Choo…" at bounding box center [448, 194] width 896 height 409
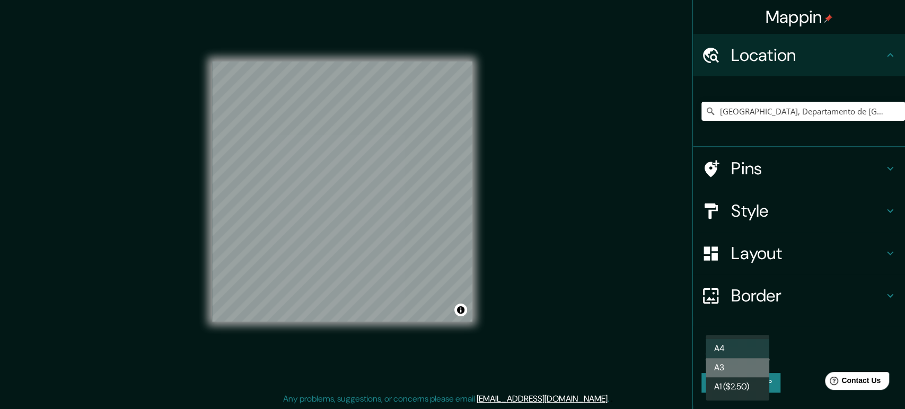
click at [730, 368] on li "A3" at bounding box center [738, 367] width 64 height 19
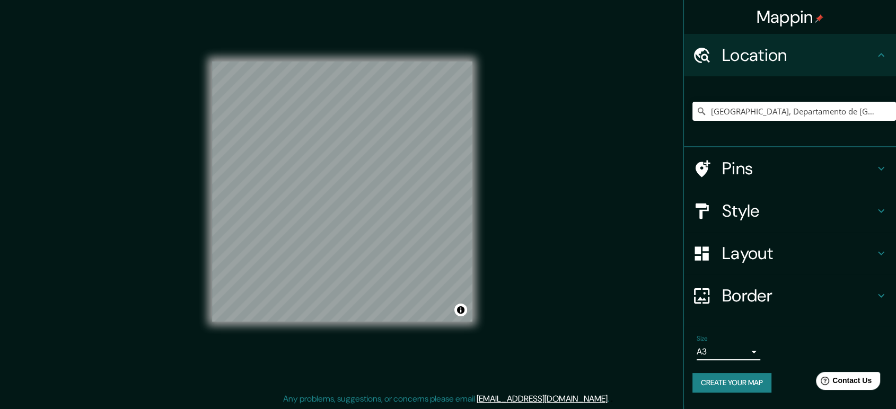
click at [753, 384] on button "Create your map" at bounding box center [731, 383] width 79 height 20
click at [720, 379] on button "Create your map" at bounding box center [731, 383] width 79 height 20
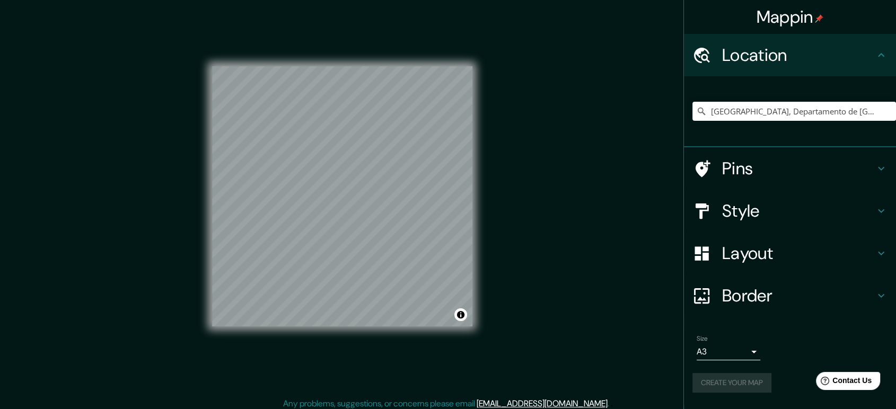
scroll to position [10, 0]
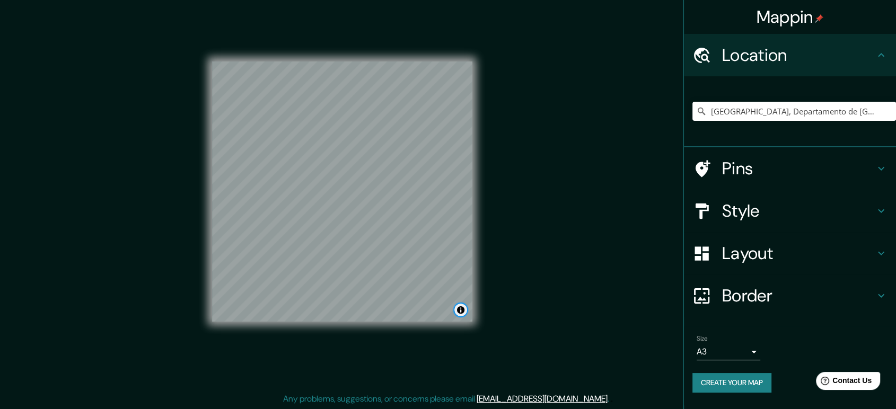
click at [460, 311] on button "Toggle attribution" at bounding box center [460, 310] width 13 height 13
click at [461, 311] on button "Toggle attribution" at bounding box center [460, 310] width 13 height 13
click at [729, 381] on button "Create your map" at bounding box center [731, 383] width 79 height 20
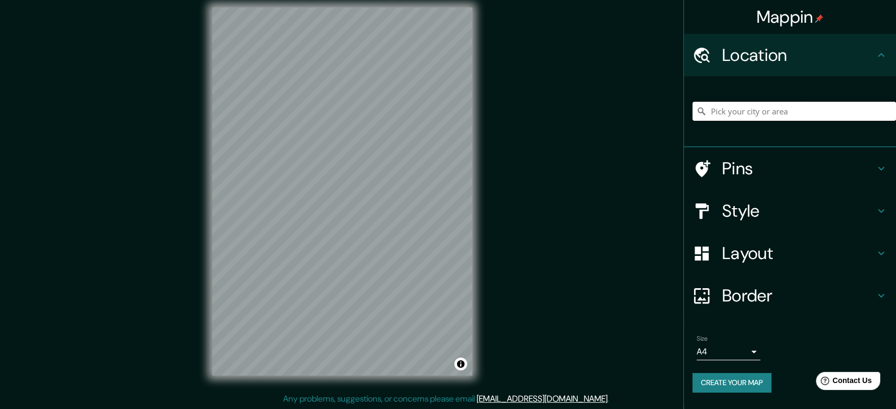
click at [754, 102] on input "Pick your city or area" at bounding box center [794, 111] width 204 height 19
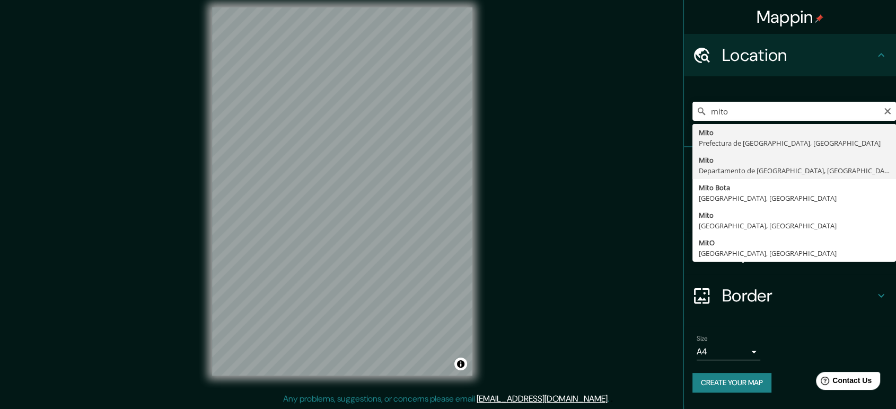
type input "[GEOGRAPHIC_DATA], Departamento de [GEOGRAPHIC_DATA], [GEOGRAPHIC_DATA]"
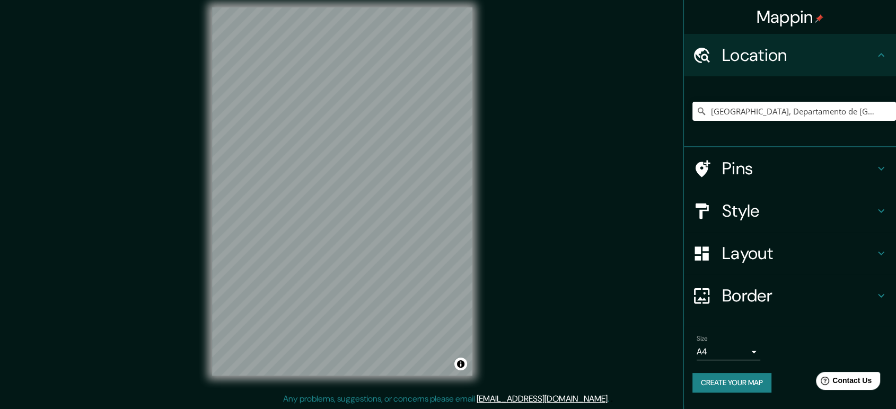
click at [795, 166] on h4 "Pins" at bounding box center [798, 168] width 153 height 21
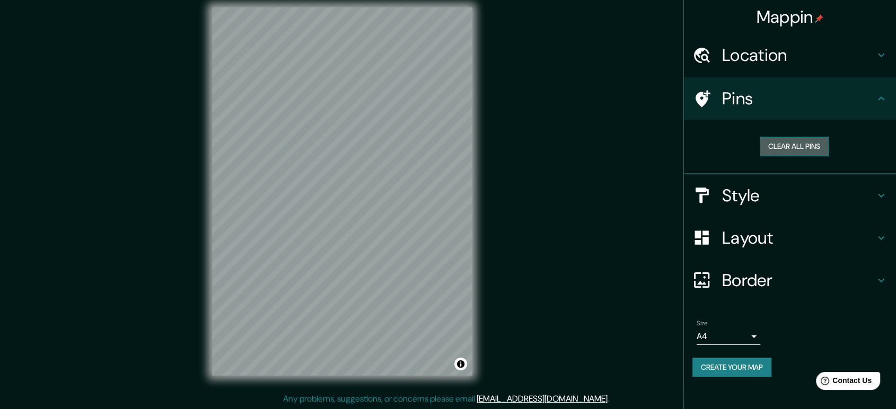
click at [797, 147] on button "Clear all pins" at bounding box center [794, 147] width 69 height 20
click at [795, 143] on button "Clear all pins" at bounding box center [794, 147] width 69 height 20
click at [753, 194] on h4 "Style" at bounding box center [798, 195] width 153 height 21
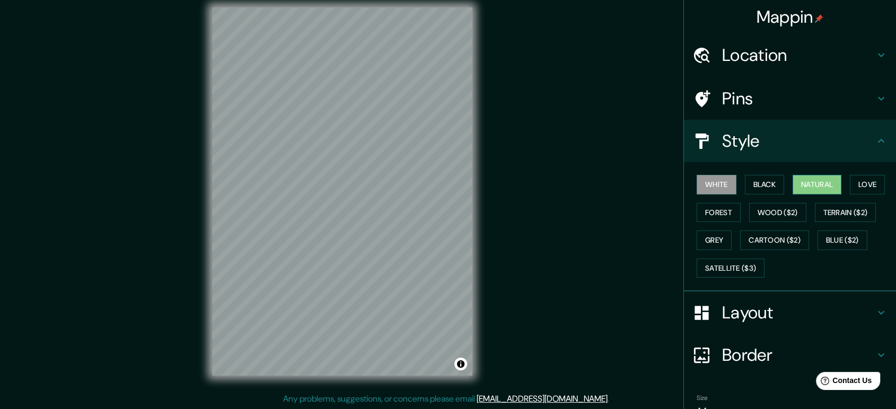
click at [823, 176] on button "Natural" at bounding box center [817, 185] width 49 height 20
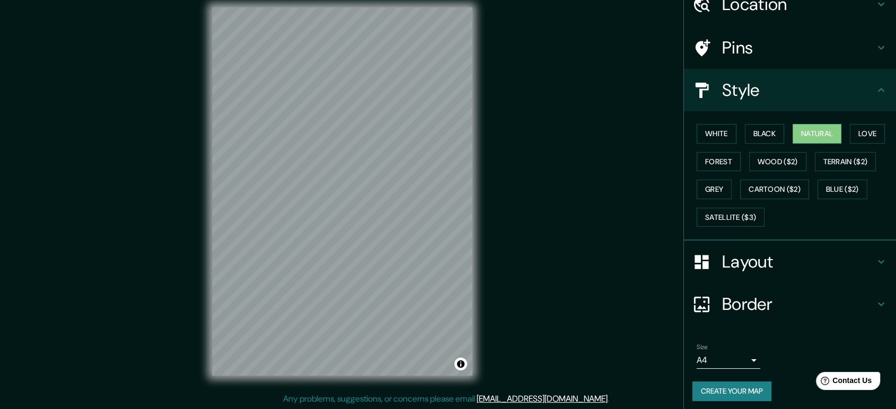
scroll to position [54, 0]
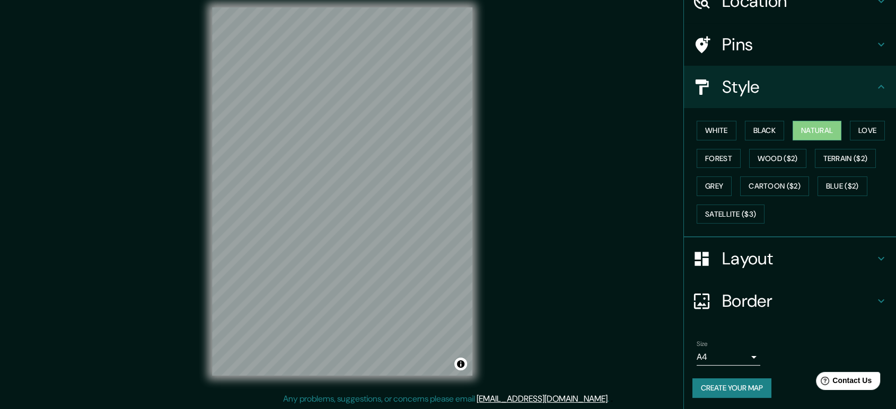
click at [777, 254] on h4 "Layout" at bounding box center [798, 258] width 153 height 21
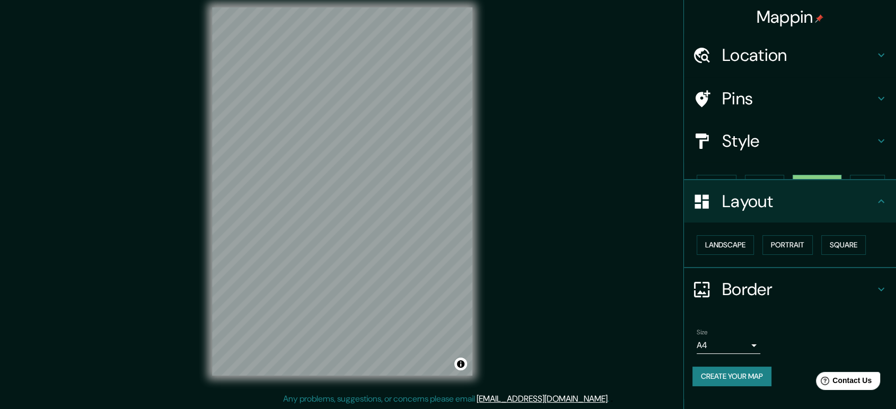
scroll to position [0, 0]
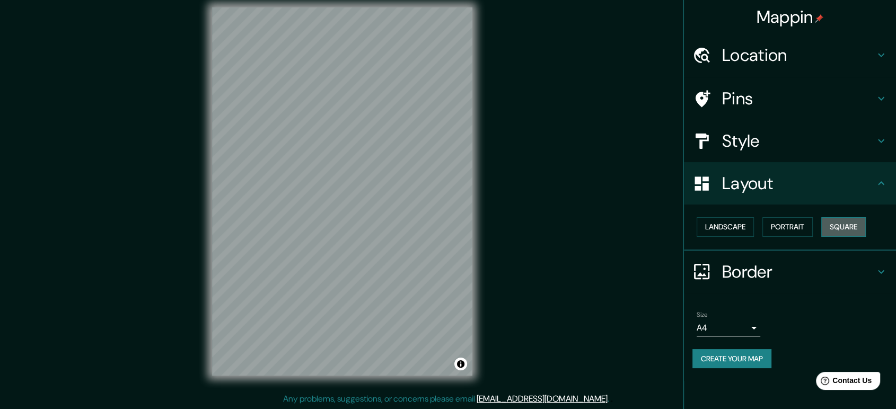
click at [833, 222] on button "Square" at bounding box center [843, 227] width 45 height 20
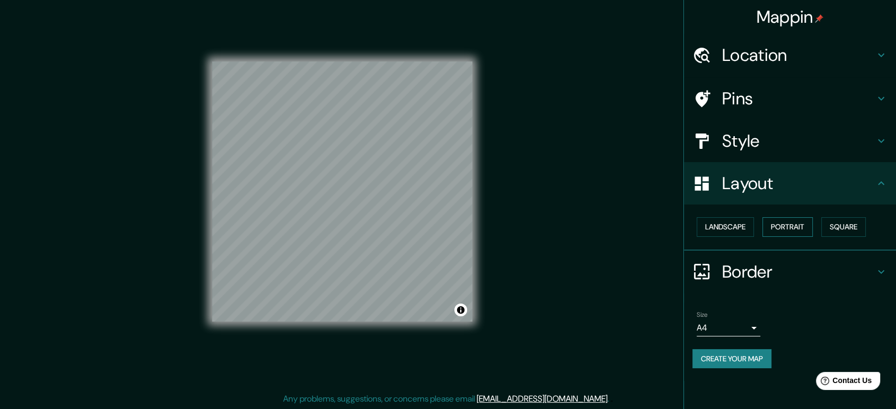
click at [772, 231] on button "Portrait" at bounding box center [787, 227] width 50 height 20
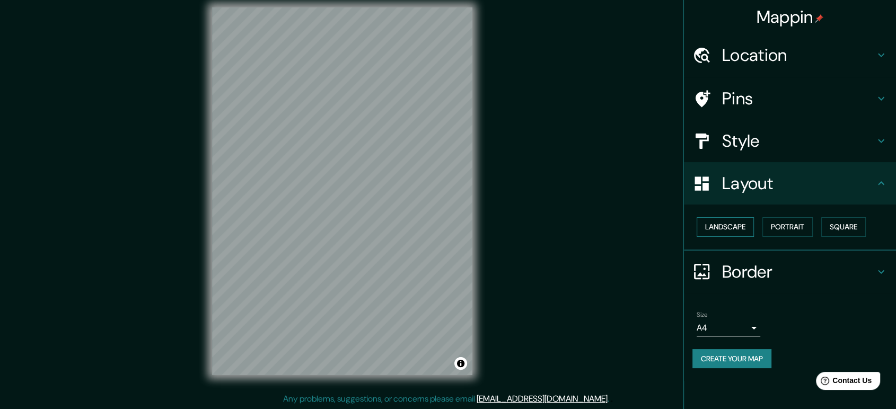
click at [735, 226] on button "Landscape" at bounding box center [725, 227] width 57 height 20
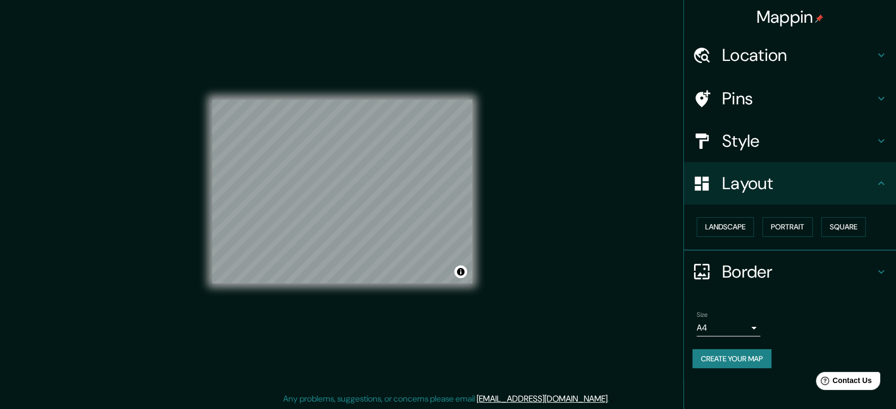
click at [750, 326] on body "Mappin Location Mito, Departamento de Junín, Perú Pins Style Layout Landscape P…" at bounding box center [448, 194] width 896 height 409
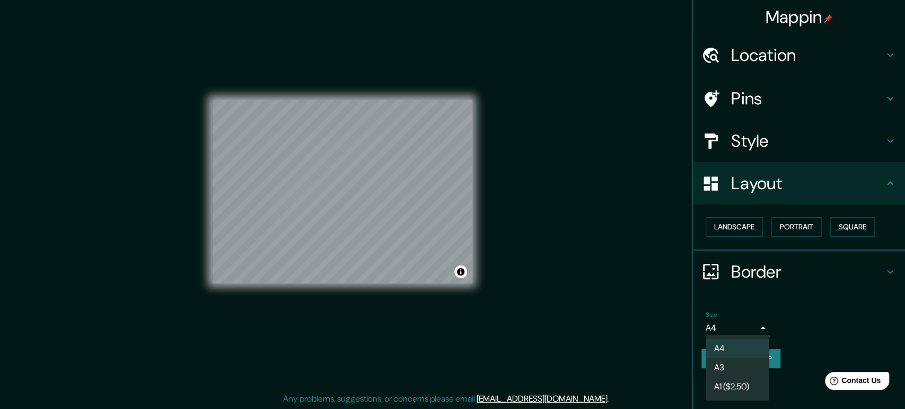
click at [731, 364] on li "A3" at bounding box center [738, 367] width 64 height 19
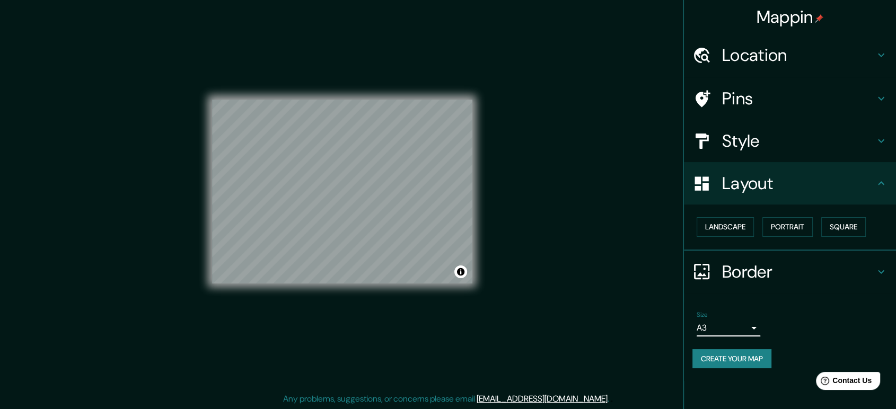
click at [733, 353] on button "Create your map" at bounding box center [731, 359] width 79 height 20
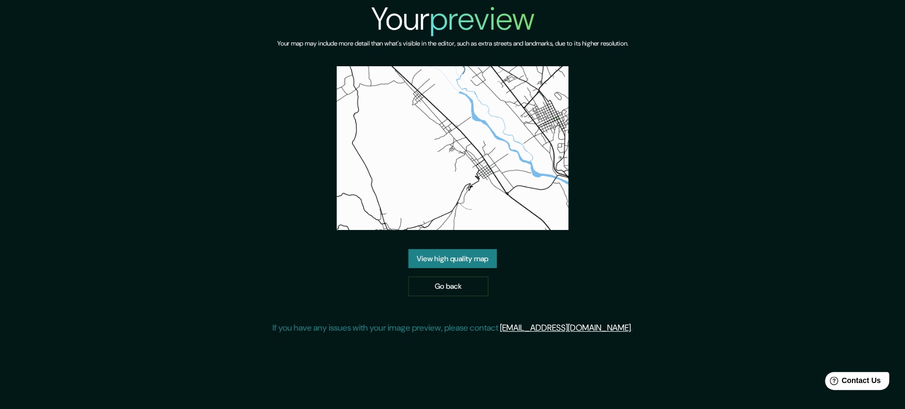
click at [461, 258] on link "View high quality map" at bounding box center [452, 259] width 89 height 20
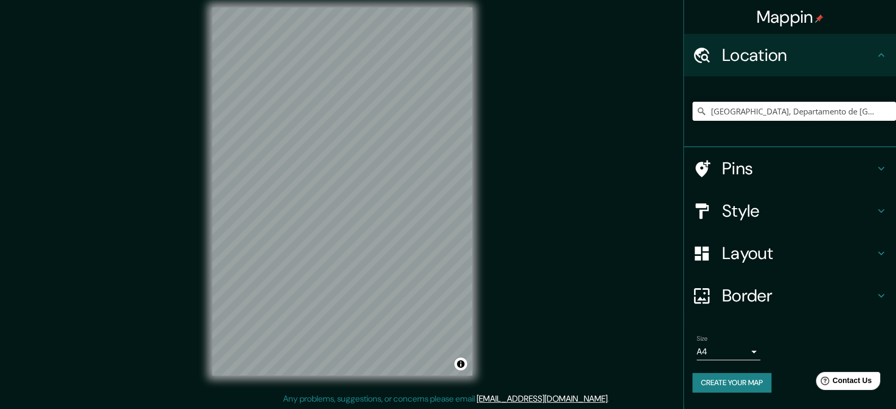
click at [825, 112] on input "[GEOGRAPHIC_DATA], Departamento de [GEOGRAPHIC_DATA], [GEOGRAPHIC_DATA]" at bounding box center [794, 111] width 204 height 19
drag, startPoint x: 861, startPoint y: 110, endPoint x: 709, endPoint y: 109, distance: 152.1
click at [709, 109] on input "[GEOGRAPHIC_DATA], Departamento de [GEOGRAPHIC_DATA], [GEOGRAPHIC_DATA]" at bounding box center [794, 111] width 204 height 19
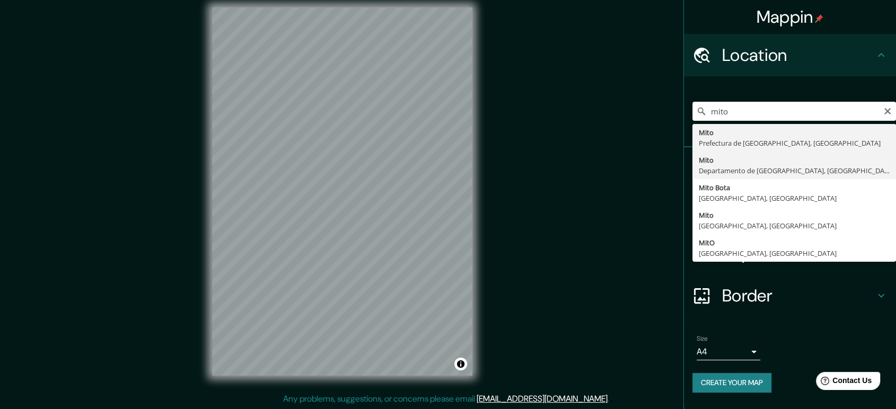
type input "[GEOGRAPHIC_DATA], Departamento de [GEOGRAPHIC_DATA], [GEOGRAPHIC_DATA]"
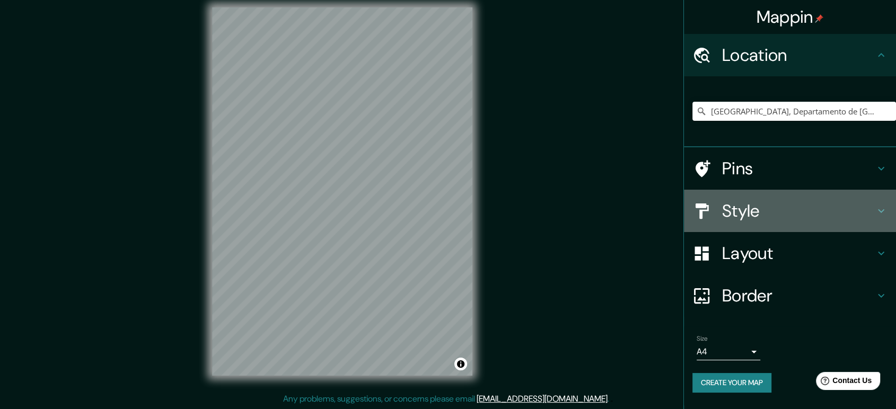
click at [841, 209] on h4 "Style" at bounding box center [798, 210] width 153 height 21
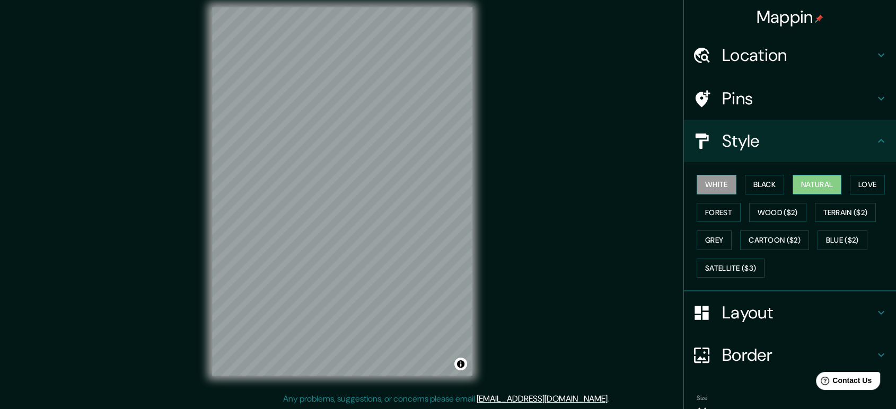
click at [816, 186] on button "Natural" at bounding box center [817, 185] width 49 height 20
click at [759, 310] on h4 "Layout" at bounding box center [798, 312] width 153 height 21
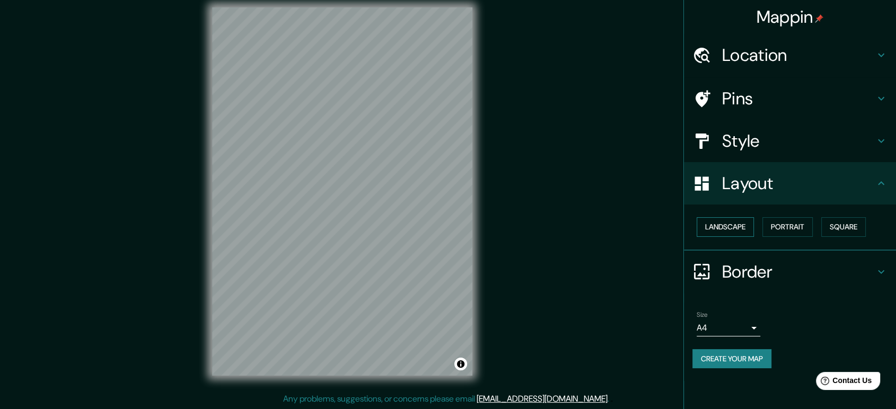
click at [737, 226] on button "Landscape" at bounding box center [725, 227] width 57 height 20
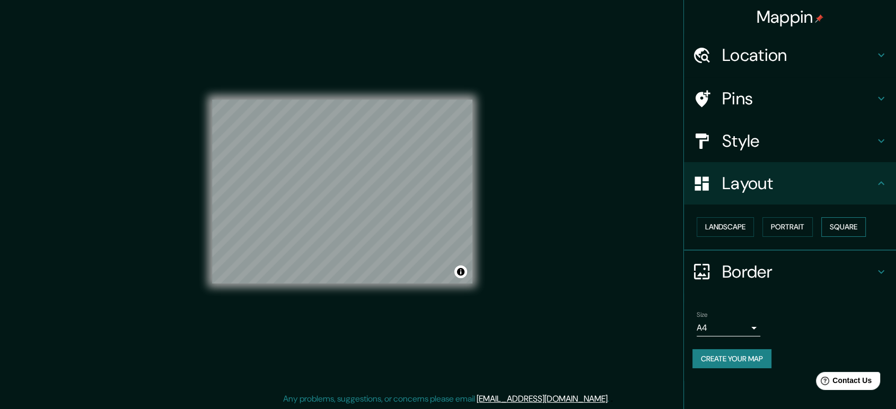
click at [856, 223] on button "Square" at bounding box center [843, 227] width 45 height 20
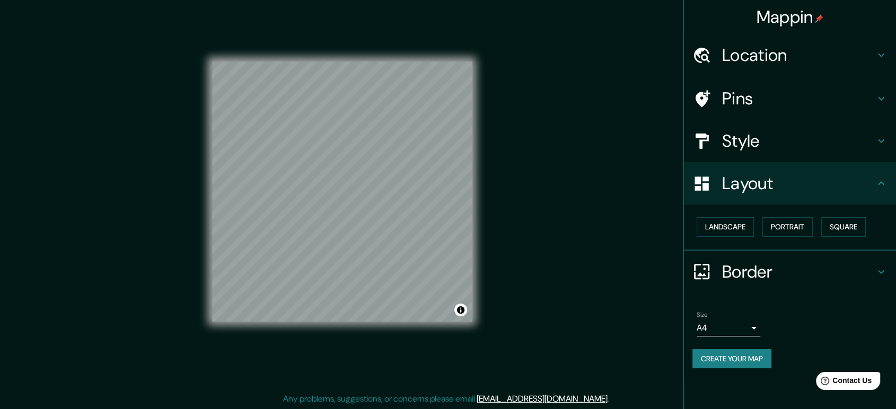
click at [765, 269] on h4 "Border" at bounding box center [798, 271] width 153 height 21
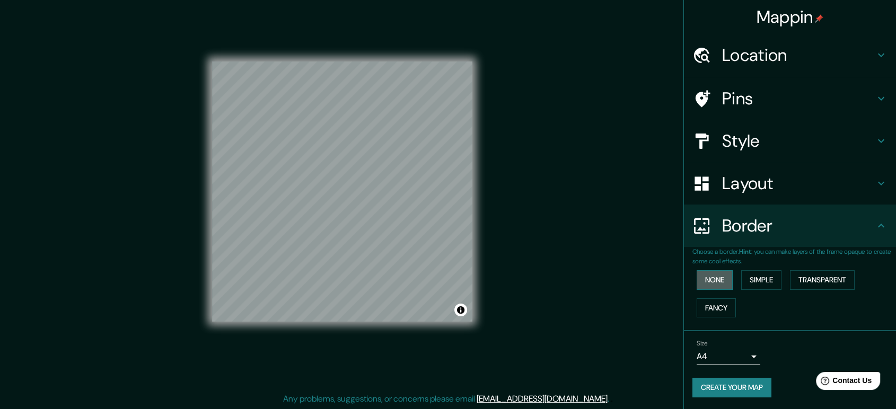
click at [717, 275] on button "None" at bounding box center [715, 280] width 36 height 20
click at [759, 277] on button "Simple" at bounding box center [761, 280] width 40 height 20
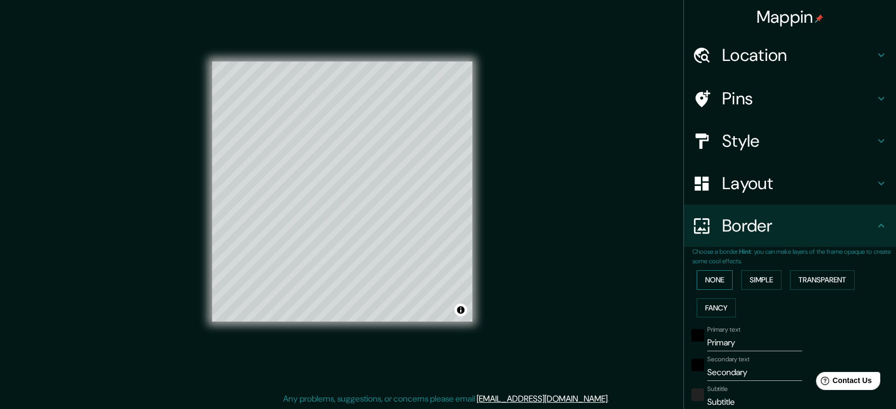
click at [697, 278] on button "None" at bounding box center [715, 280] width 36 height 20
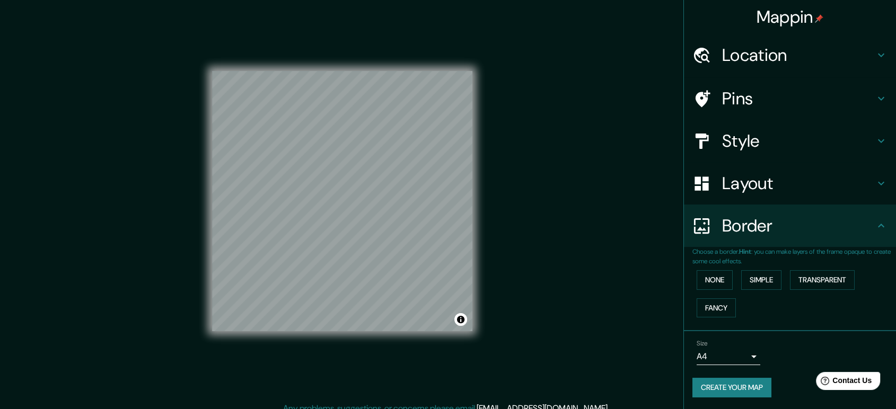
click at [840, 92] on h4 "Pins" at bounding box center [798, 98] width 153 height 21
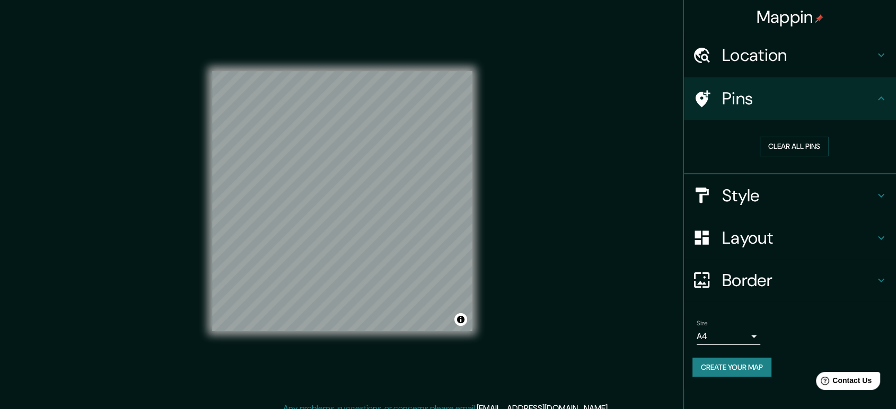
click at [844, 63] on h4 "Location" at bounding box center [798, 55] width 153 height 21
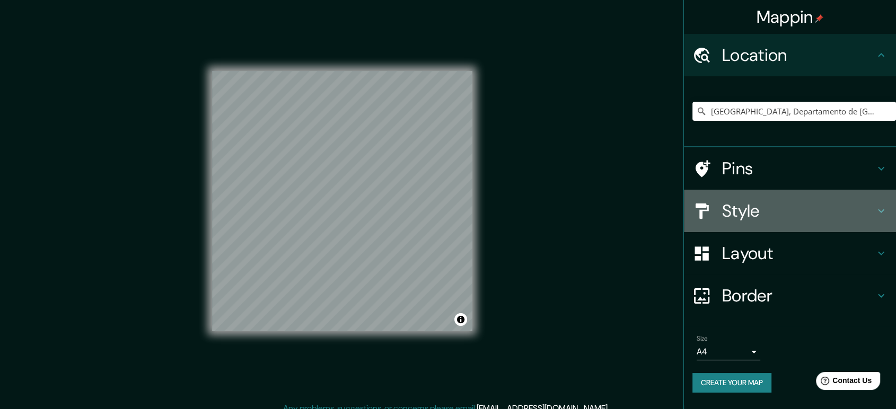
click at [824, 216] on h4 "Style" at bounding box center [798, 210] width 153 height 21
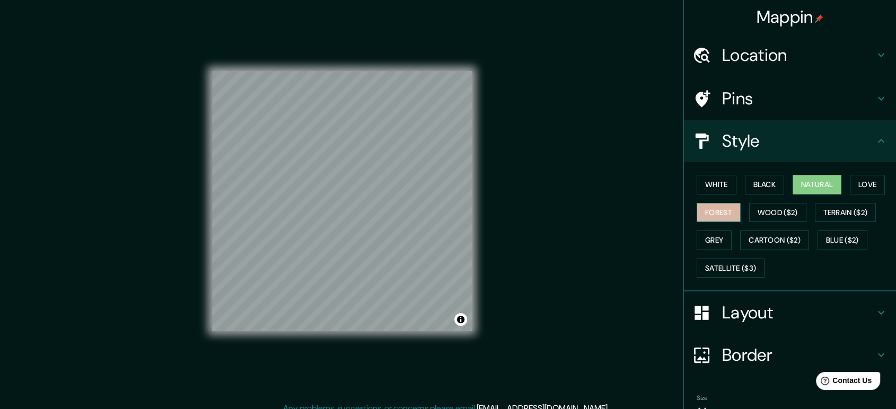
click at [712, 211] on button "Forest" at bounding box center [719, 213] width 44 height 20
click at [697, 184] on button "White" at bounding box center [717, 185] width 40 height 20
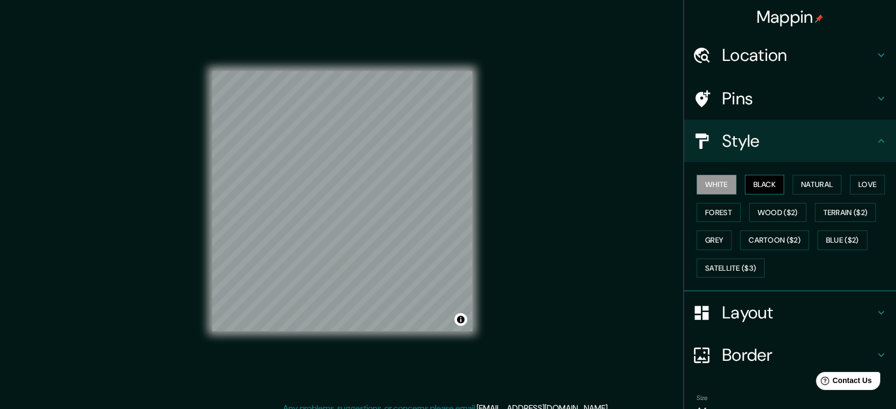
click at [756, 181] on button "Black" at bounding box center [765, 185] width 40 height 20
click at [698, 178] on button "White" at bounding box center [717, 185] width 40 height 20
click at [758, 178] on button "Black" at bounding box center [765, 185] width 40 height 20
click at [814, 182] on button "Natural" at bounding box center [817, 185] width 49 height 20
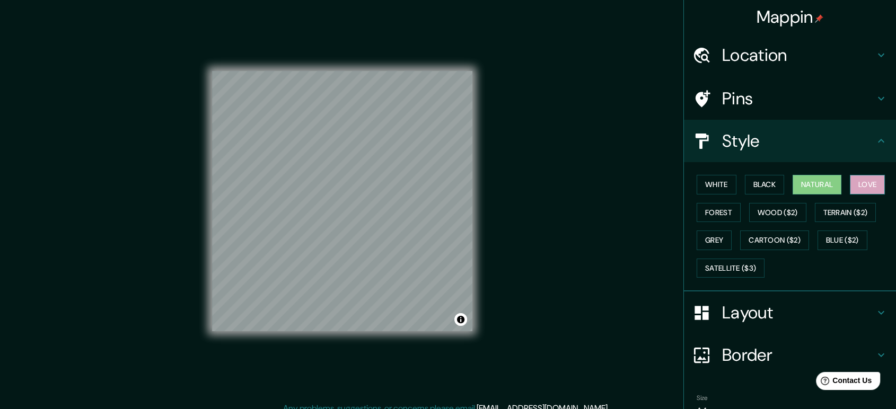
click at [856, 187] on button "Love" at bounding box center [867, 185] width 35 height 20
click at [727, 212] on button "Forest" at bounding box center [719, 213] width 44 height 20
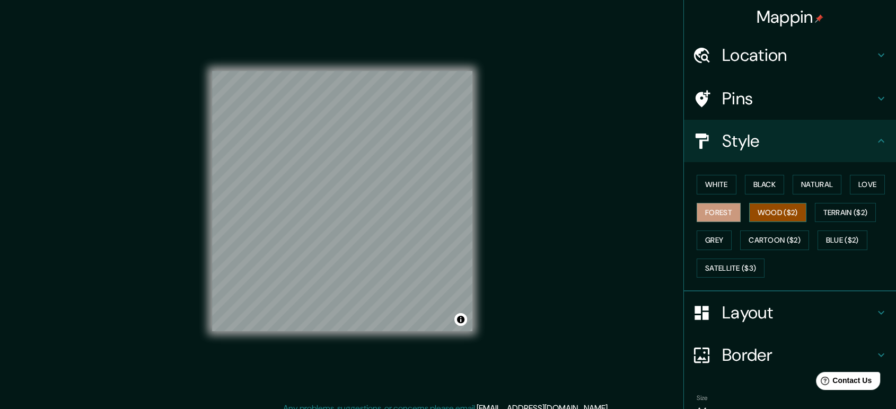
click at [772, 215] on button "Wood ($2)" at bounding box center [777, 213] width 57 height 20
click at [826, 215] on button "Terrain ($2)" at bounding box center [845, 213] width 61 height 20
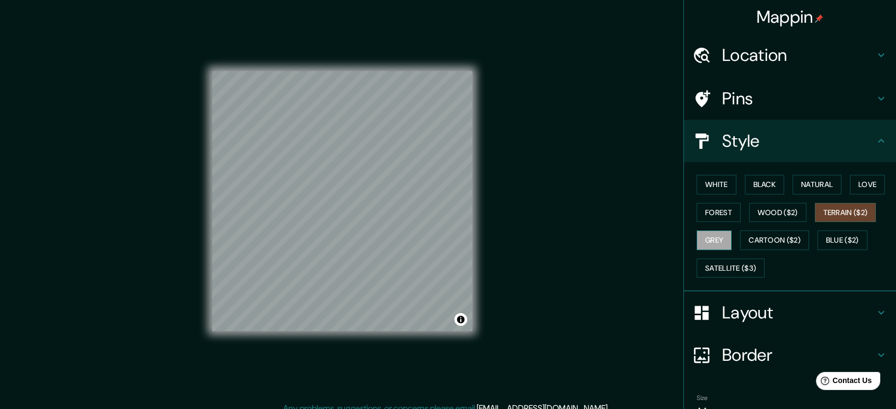
click at [705, 241] on button "Grey" at bounding box center [714, 241] width 35 height 20
click at [756, 186] on button "Black" at bounding box center [765, 185] width 40 height 20
click at [755, 180] on button "Black" at bounding box center [765, 185] width 40 height 20
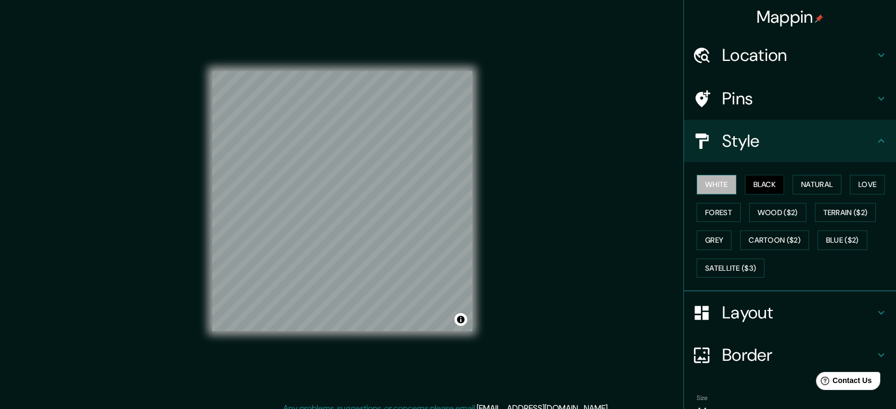
click at [707, 181] on button "White" at bounding box center [717, 185] width 40 height 20
click at [754, 178] on button "Black" at bounding box center [765, 185] width 40 height 20
click at [764, 173] on div "White Black Natural Love Forest Wood ($2) Terrain ($2) Grey Cartoon ($2) Blue (…" at bounding box center [794, 226] width 204 height 111
click at [762, 181] on button "Black" at bounding box center [765, 185] width 40 height 20
click at [719, 183] on button "White" at bounding box center [717, 185] width 40 height 20
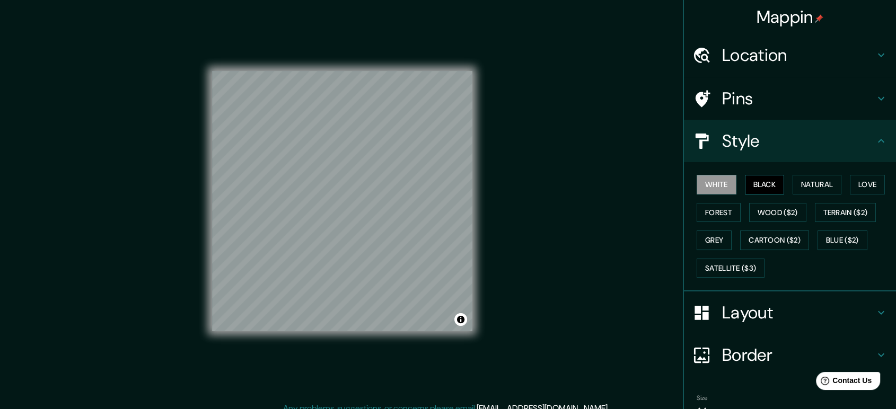
click at [749, 182] on button "Black" at bounding box center [765, 185] width 40 height 20
click at [806, 180] on button "Natural" at bounding box center [817, 185] width 49 height 20
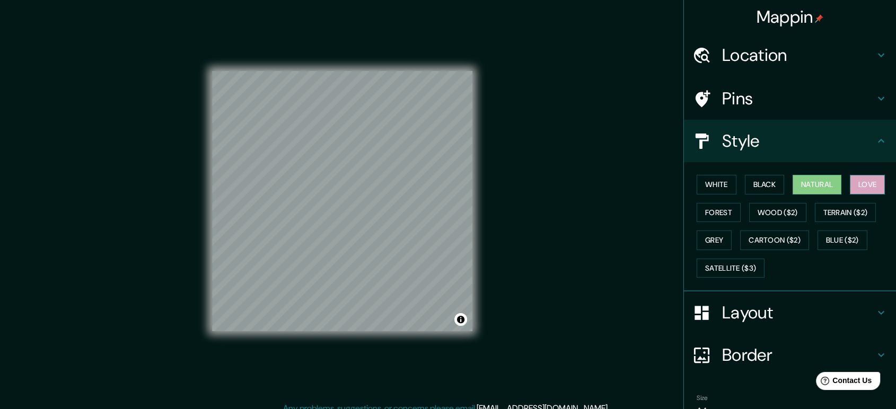
click at [852, 180] on button "Love" at bounding box center [867, 185] width 35 height 20
